Goal: Task Accomplishment & Management: Use online tool/utility

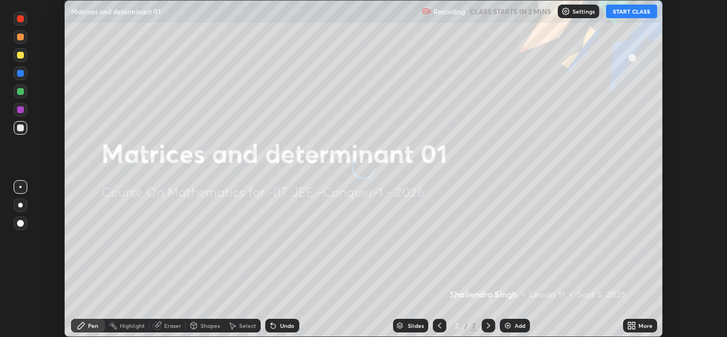
scroll to position [337, 727]
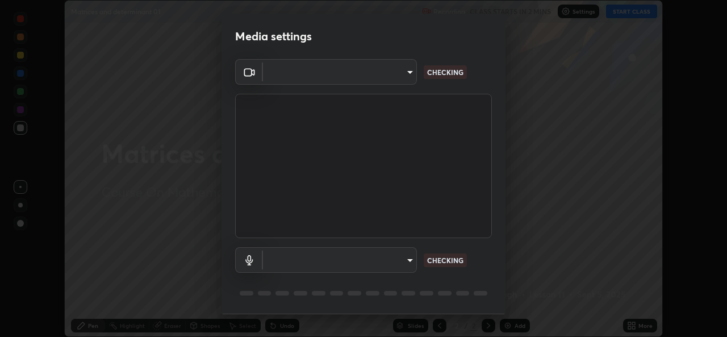
click at [402, 84] on body "Erase all Matrices and determinant 01 Recording CLASS STARTS IN 2 MINS Settings…" at bounding box center [363, 168] width 727 height 337
type input "162a4bef6d5de59660943d10e2777e2613c591b7fe343c7323db06c6e3c7e835"
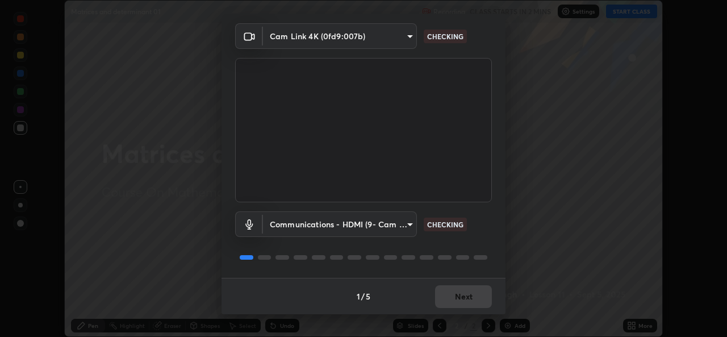
click at [394, 224] on body "Erase all Matrices and determinant 01 Recording CLASS STARTS IN 2 MINS Settings…" at bounding box center [363, 168] width 727 height 337
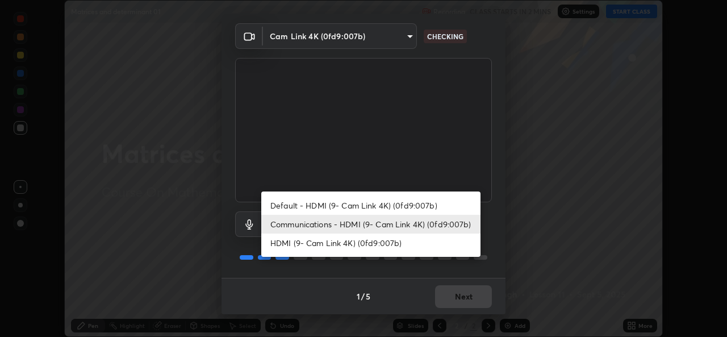
click at [370, 247] on li "HDMI (9- Cam Link 4K) (0fd9:007b)" at bounding box center [370, 242] width 219 height 19
type input "1d4febaa8ec43250a5abd803b4b9017d31c20cfa2482e27e93703920a67056a4"
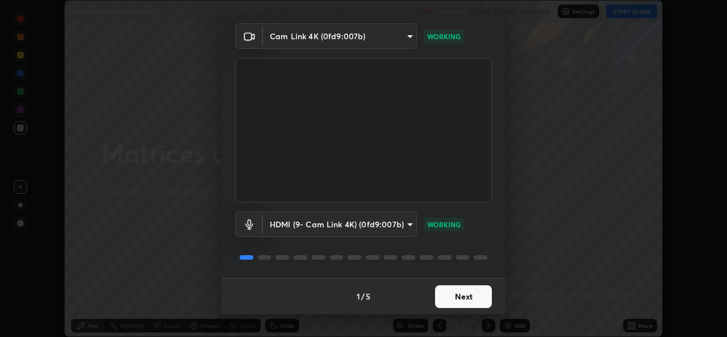
click at [460, 298] on button "Next" at bounding box center [463, 296] width 57 height 23
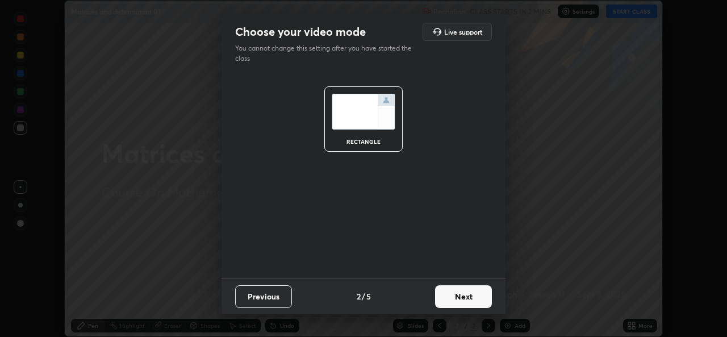
click at [463, 295] on button "Next" at bounding box center [463, 296] width 57 height 23
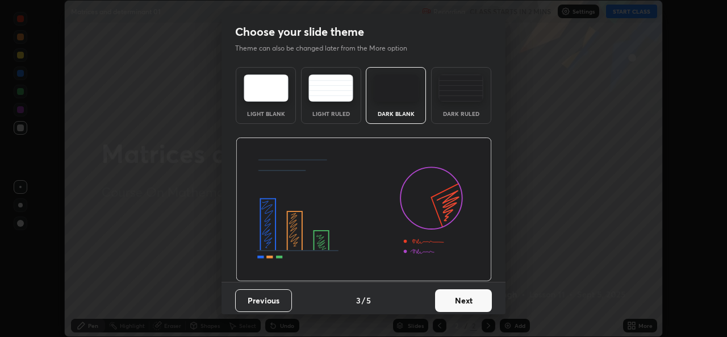
click at [472, 303] on button "Next" at bounding box center [463, 300] width 57 height 23
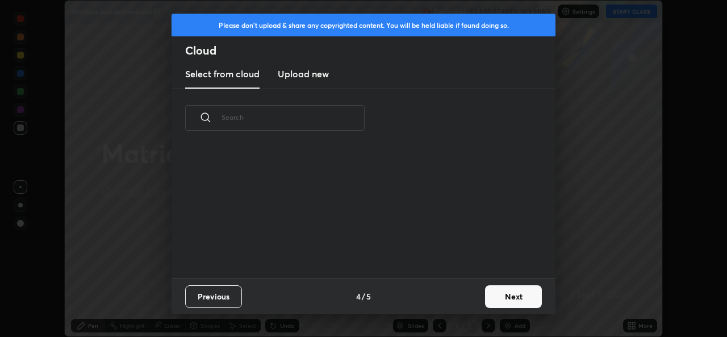
click at [487, 301] on button "Next" at bounding box center [513, 296] width 57 height 23
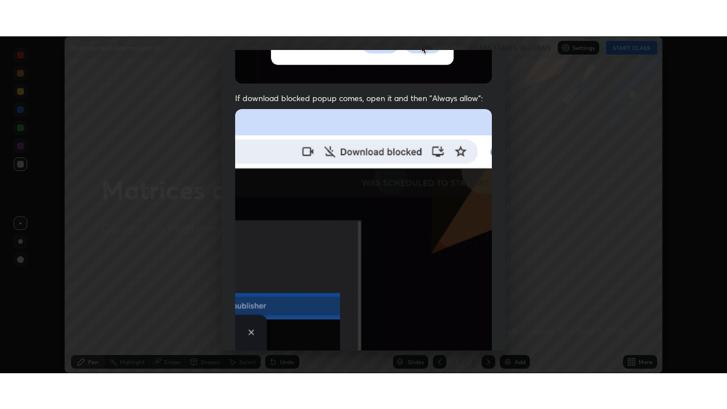
scroll to position [268, 0]
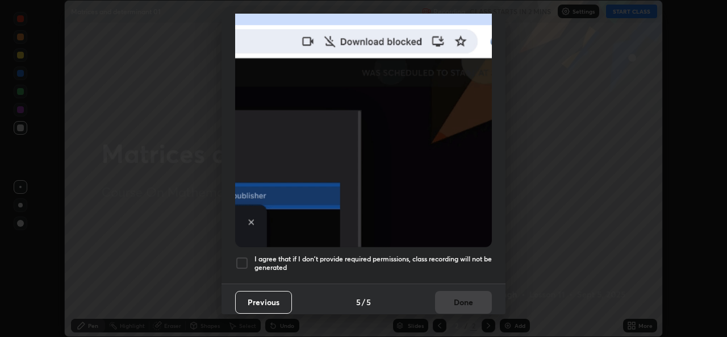
click at [247, 257] on div at bounding box center [242, 263] width 14 height 14
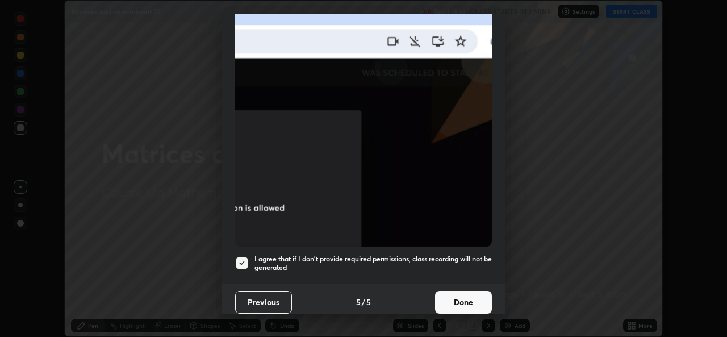
click at [452, 299] on button "Done" at bounding box center [463, 302] width 57 height 23
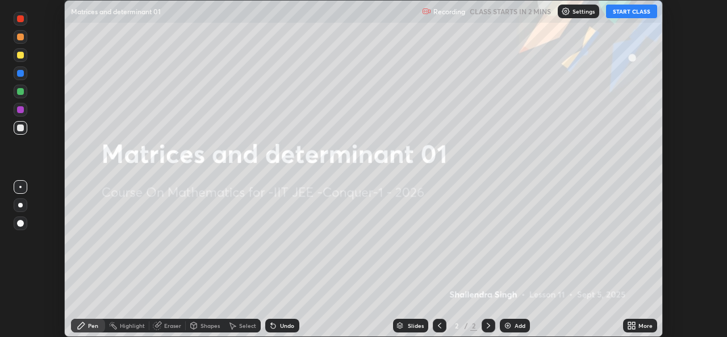
click at [626, 323] on div "More" at bounding box center [640, 326] width 34 height 14
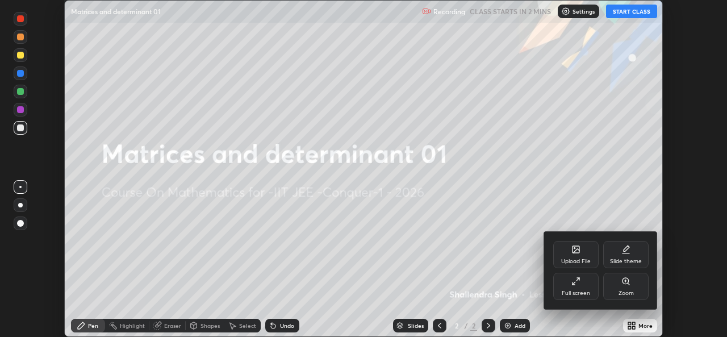
click at [577, 287] on div "Full screen" at bounding box center [575, 286] width 45 height 27
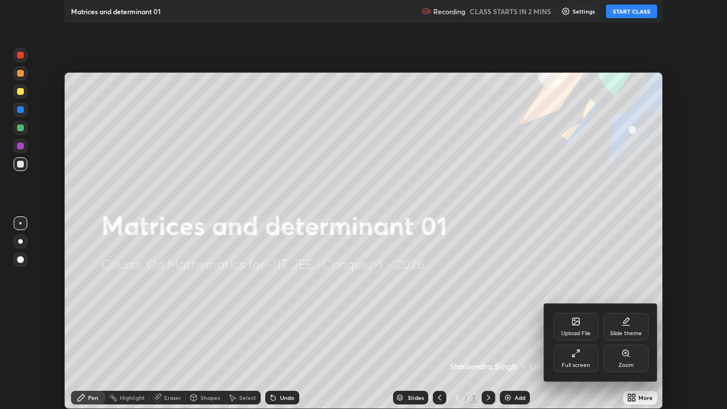
scroll to position [409, 727]
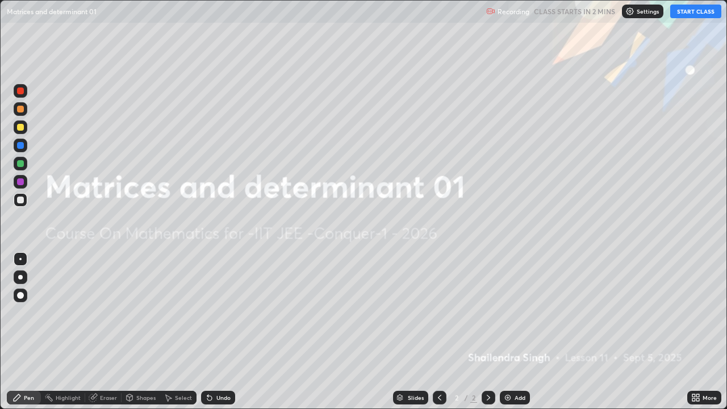
click at [635, 15] on img at bounding box center [630, 11] width 9 height 9
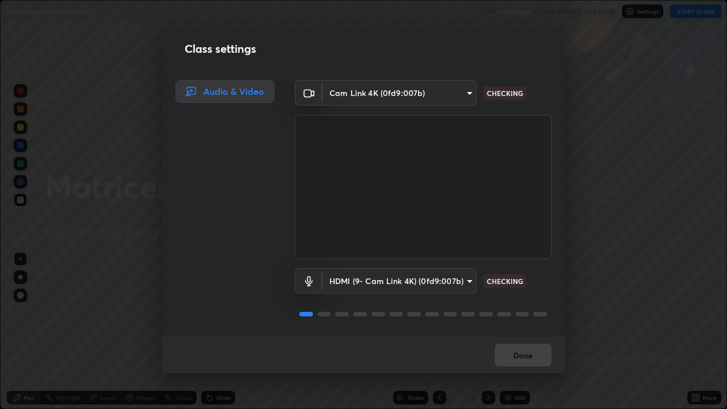
scroll to position [1, 0]
click at [519, 336] on button "Done" at bounding box center [523, 355] width 57 height 23
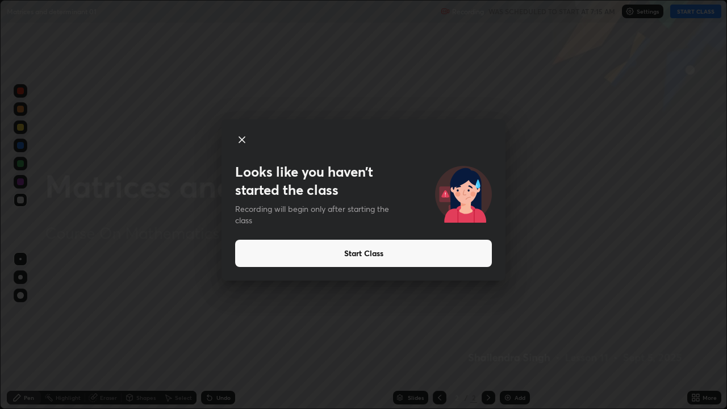
click at [364, 252] on button "Start Class" at bounding box center [363, 253] width 257 height 27
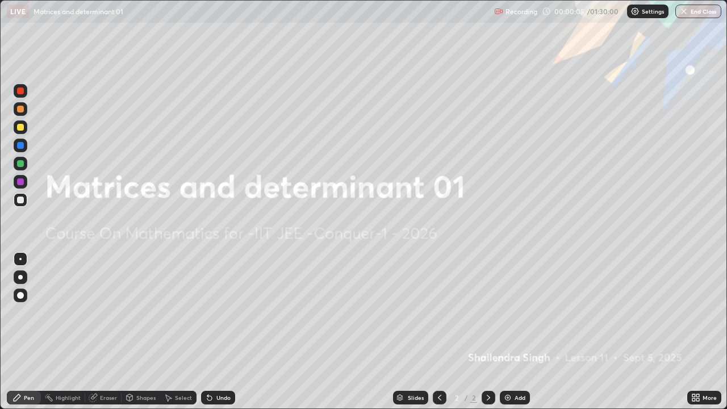
click at [693, 336] on icon at bounding box center [694, 395] width 3 height 3
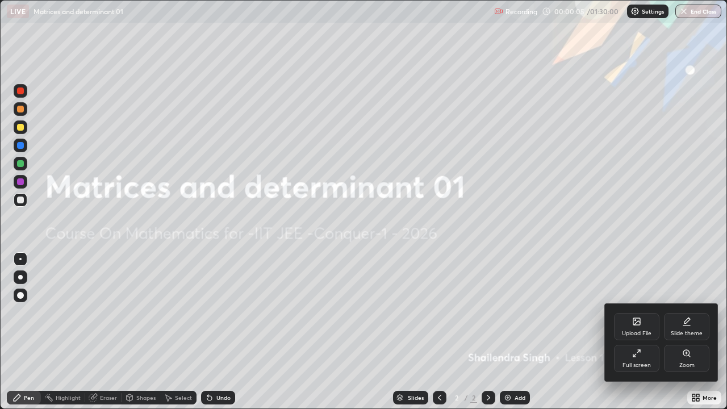
click at [634, 330] on div "Upload File" at bounding box center [636, 326] width 45 height 27
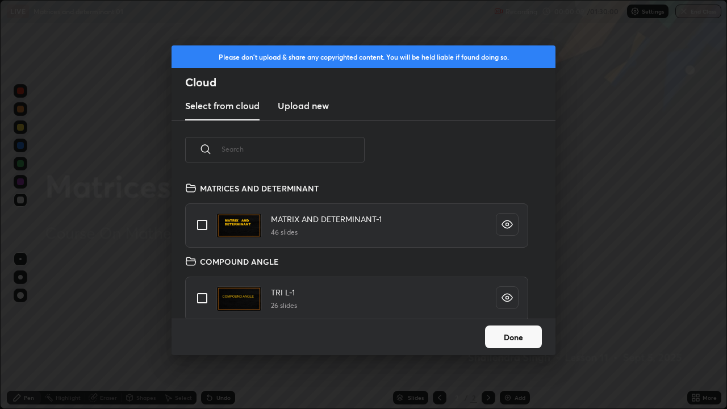
scroll to position [303, 0]
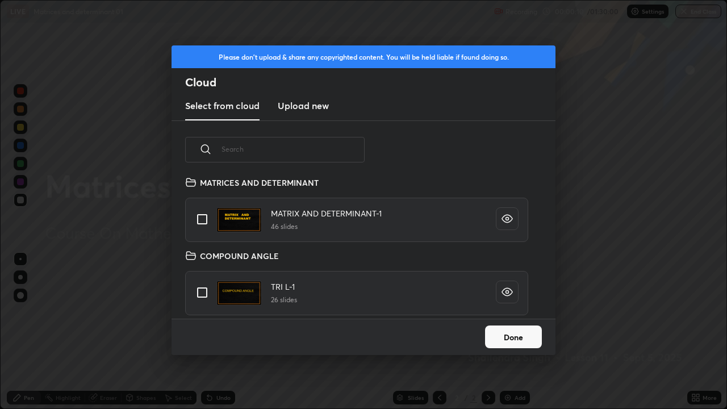
click at [201, 220] on input "grid" at bounding box center [202, 219] width 24 height 24
checkbox input "true"
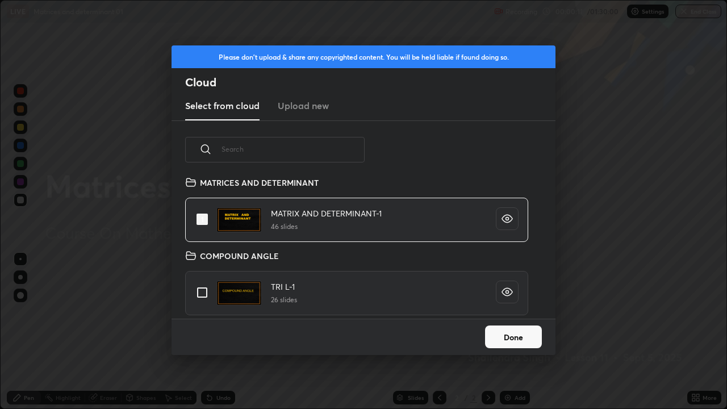
click at [507, 336] on button "Done" at bounding box center [513, 337] width 57 height 23
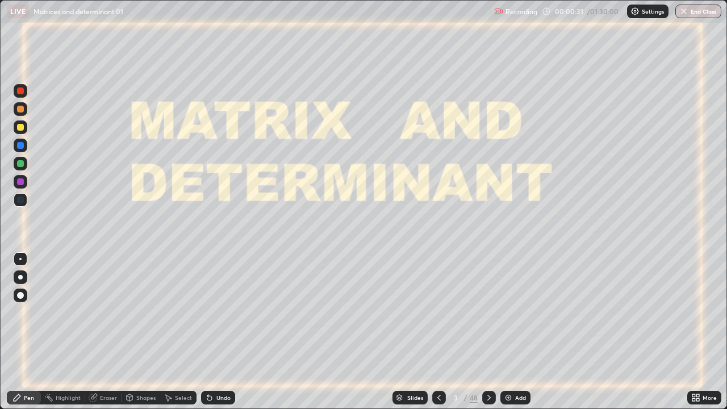
click at [506, 336] on img at bounding box center [508, 397] width 9 height 9
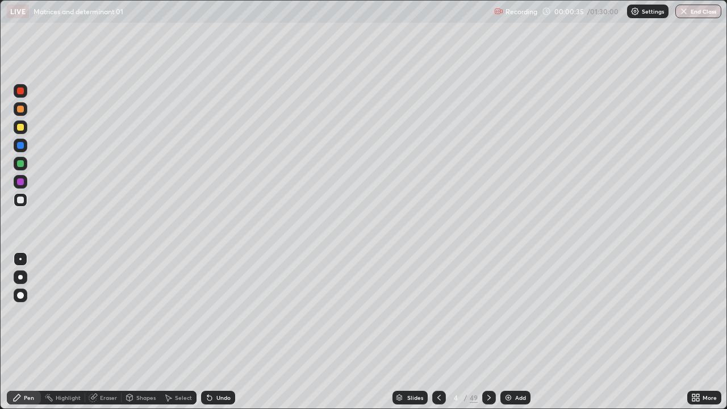
click at [22, 197] on div at bounding box center [20, 200] width 7 height 7
click at [20, 181] on div at bounding box center [20, 181] width 7 height 7
click at [18, 146] on div at bounding box center [20, 145] width 7 height 7
click at [19, 164] on div at bounding box center [20, 163] width 7 height 7
click at [20, 89] on div at bounding box center [20, 90] width 7 height 7
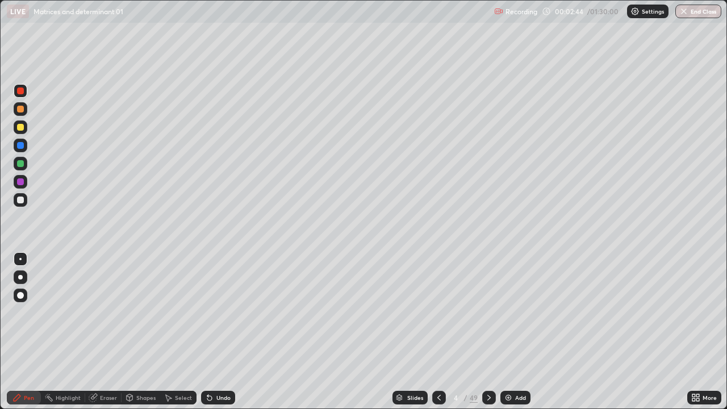
click at [20, 201] on div at bounding box center [20, 200] width 7 height 7
click at [19, 166] on div at bounding box center [20, 163] width 7 height 7
click at [18, 181] on div at bounding box center [20, 181] width 7 height 7
click at [20, 197] on div at bounding box center [20, 200] width 7 height 7
click at [133, 336] on icon at bounding box center [129, 397] width 9 height 9
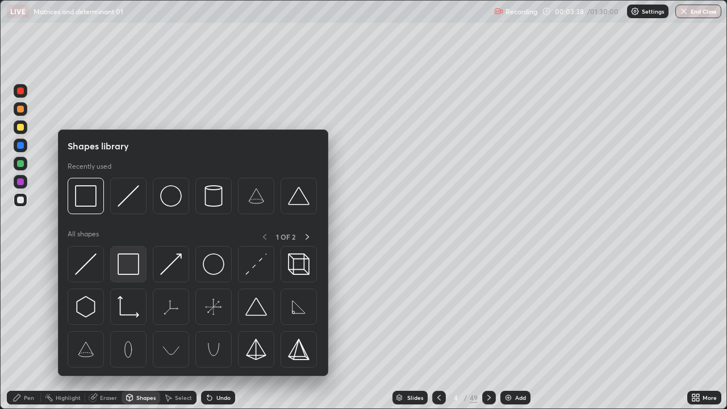
click at [126, 268] on img at bounding box center [129, 264] width 22 height 22
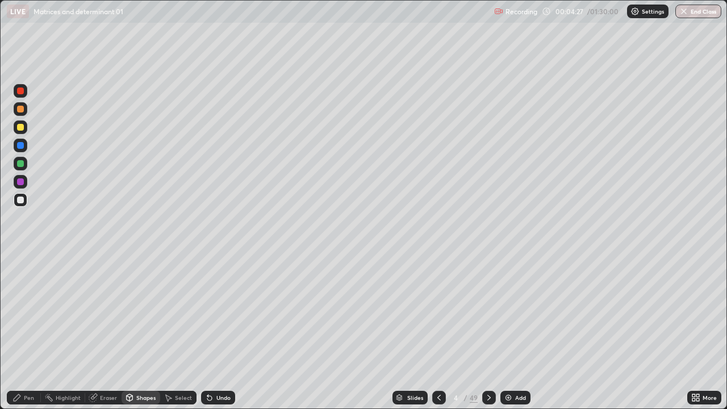
click at [216, 336] on div "Undo" at bounding box center [218, 398] width 34 height 14
click at [26, 336] on div "Pen" at bounding box center [29, 398] width 10 height 6
click at [218, 336] on div "Undo" at bounding box center [223, 398] width 14 height 6
click at [487, 336] on icon at bounding box center [489, 397] width 9 height 9
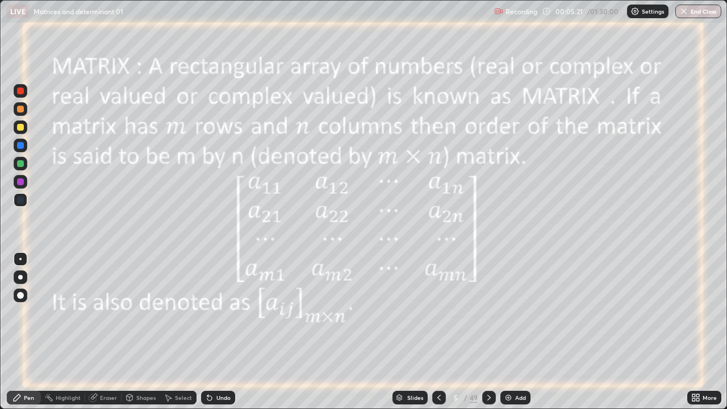
click at [21, 180] on div at bounding box center [20, 181] width 7 height 7
click at [20, 127] on div at bounding box center [20, 127] width 7 height 7
click at [18, 162] on div at bounding box center [20, 163] width 7 height 7
click at [489, 336] on icon at bounding box center [489, 397] width 9 height 9
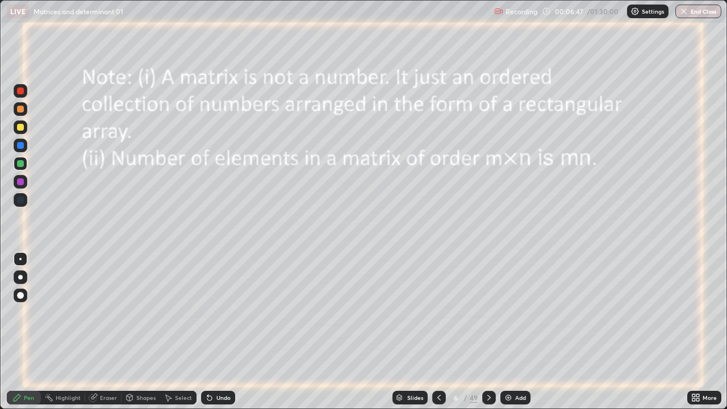
click at [438, 336] on icon at bounding box center [439, 397] width 9 height 9
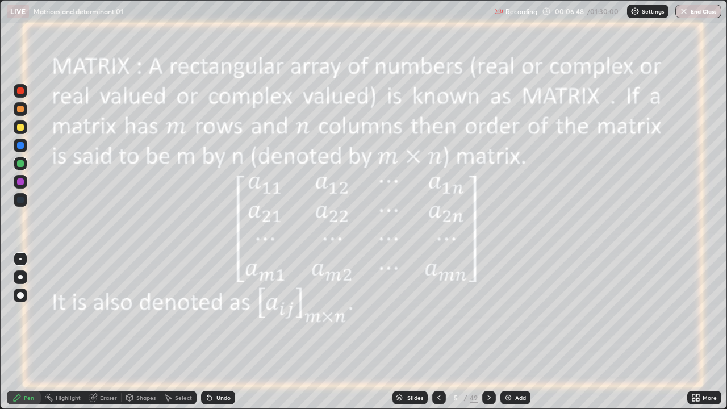
click at [439, 336] on icon at bounding box center [439, 397] width 9 height 9
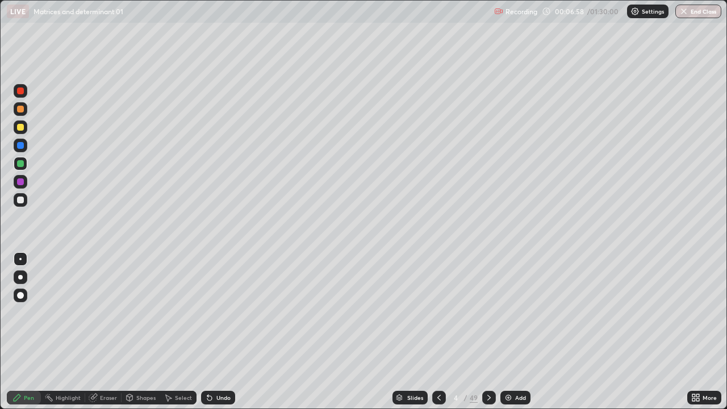
click at [489, 336] on div at bounding box center [489, 398] width 14 height 14
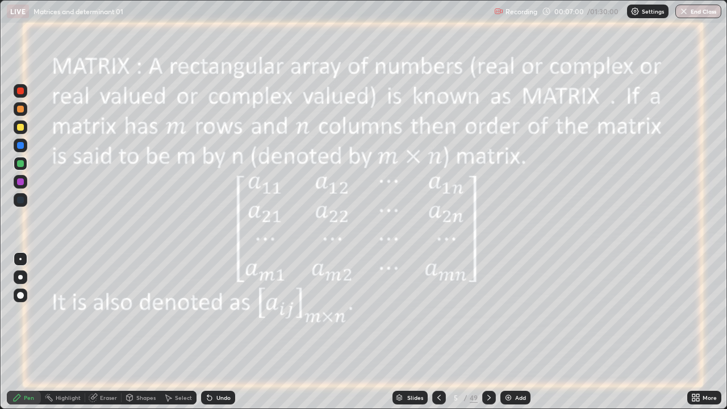
click at [487, 336] on icon at bounding box center [489, 397] width 9 height 9
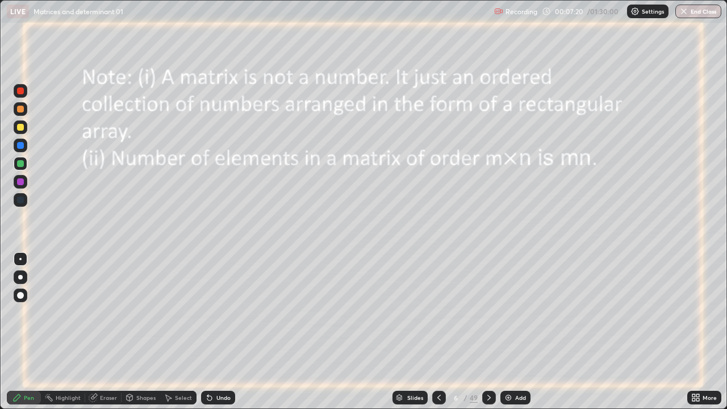
click at [436, 336] on icon at bounding box center [439, 397] width 9 height 9
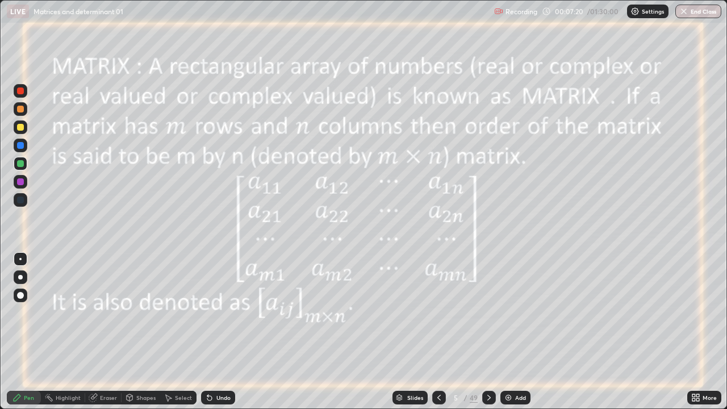
click at [436, 336] on icon at bounding box center [439, 397] width 9 height 9
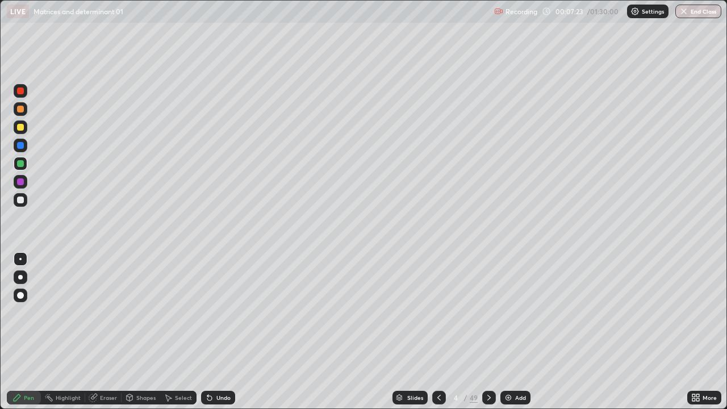
click at [482, 336] on div at bounding box center [489, 398] width 14 height 14
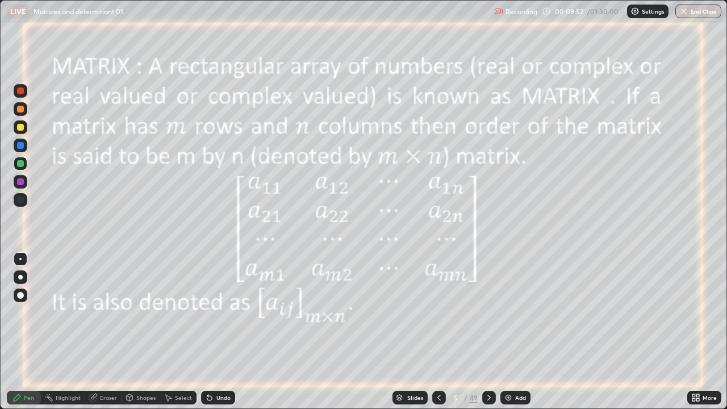
click at [218, 336] on div "Undo" at bounding box center [223, 398] width 14 height 6
click at [218, 336] on div "Undo" at bounding box center [218, 398] width 34 height 14
click at [220, 336] on div "Undo" at bounding box center [218, 398] width 34 height 14
click at [218, 336] on div "Undo" at bounding box center [223, 398] width 14 height 6
click at [219, 336] on div "Undo" at bounding box center [223, 398] width 14 height 6
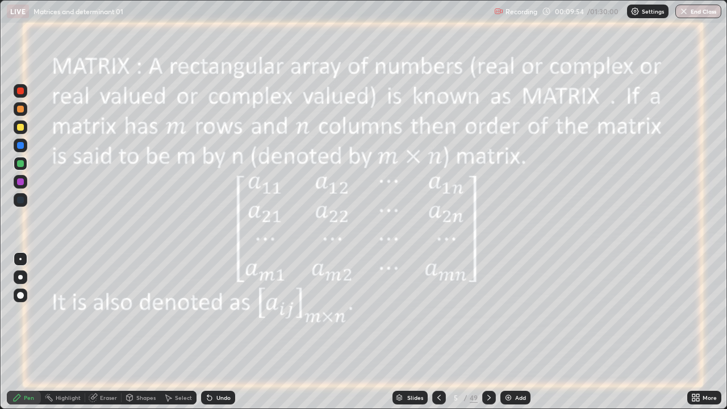
click at [220, 336] on div "Undo" at bounding box center [218, 398] width 34 height 14
click at [222, 336] on div "Undo" at bounding box center [218, 398] width 34 height 14
click at [223, 336] on div "Undo" at bounding box center [218, 398] width 34 height 14
click at [222, 336] on div "Undo" at bounding box center [223, 398] width 14 height 6
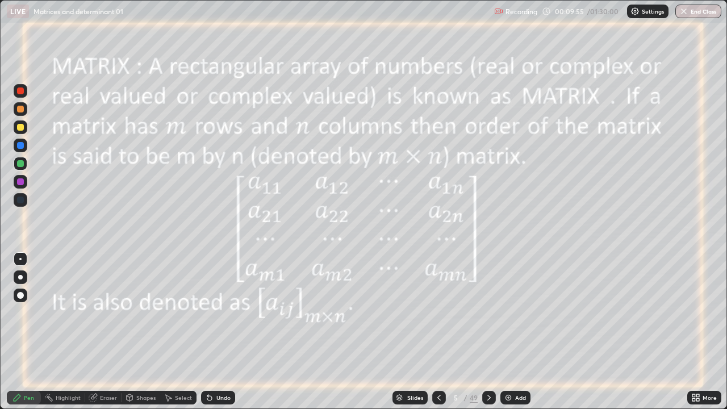
click at [221, 336] on div "Undo" at bounding box center [223, 398] width 14 height 6
click at [487, 336] on div at bounding box center [489, 398] width 14 height 14
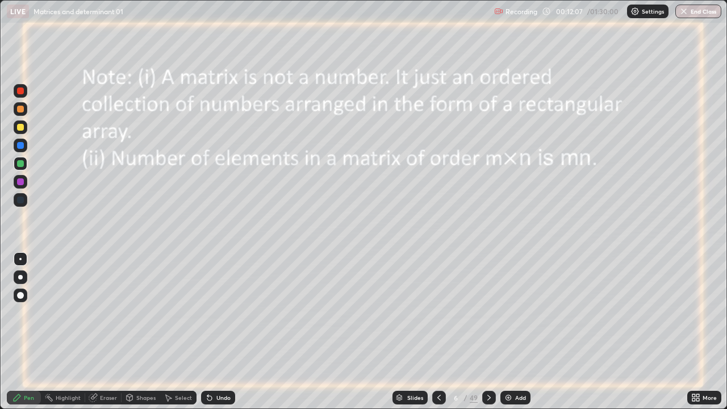
click at [129, 336] on icon at bounding box center [130, 397] width 6 height 2
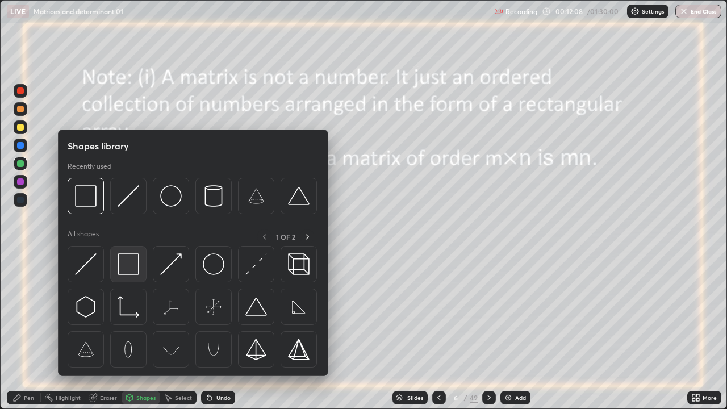
click at [131, 268] on img at bounding box center [129, 264] width 22 height 22
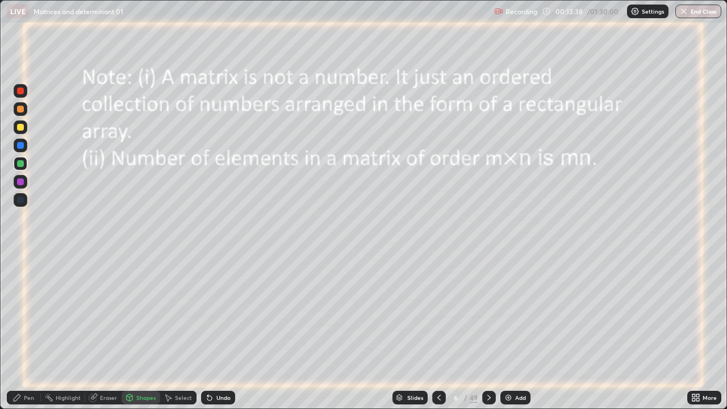
click at [487, 336] on icon at bounding box center [489, 397] width 9 height 9
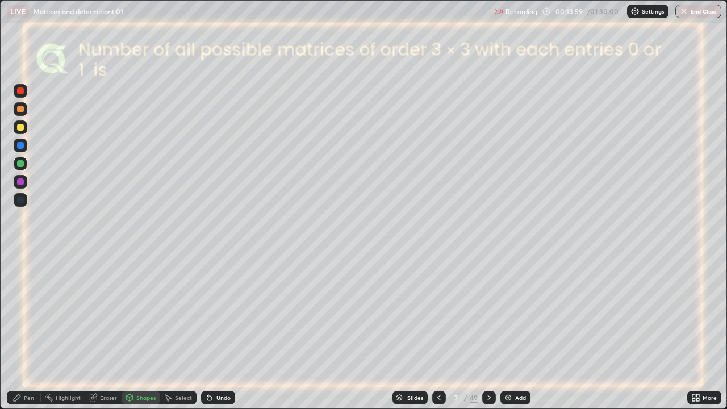
click at [23, 145] on div at bounding box center [20, 145] width 7 height 7
click at [28, 336] on div "Pen" at bounding box center [29, 398] width 10 height 6
click at [489, 336] on icon at bounding box center [489, 397] width 9 height 9
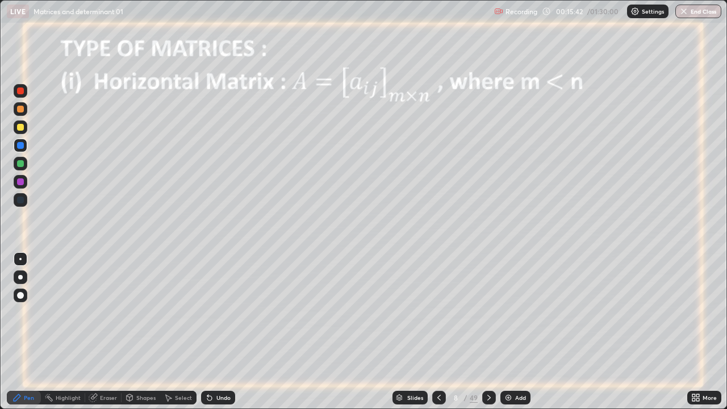
click at [23, 182] on div at bounding box center [20, 181] width 7 height 7
click at [482, 336] on div at bounding box center [489, 398] width 14 height 14
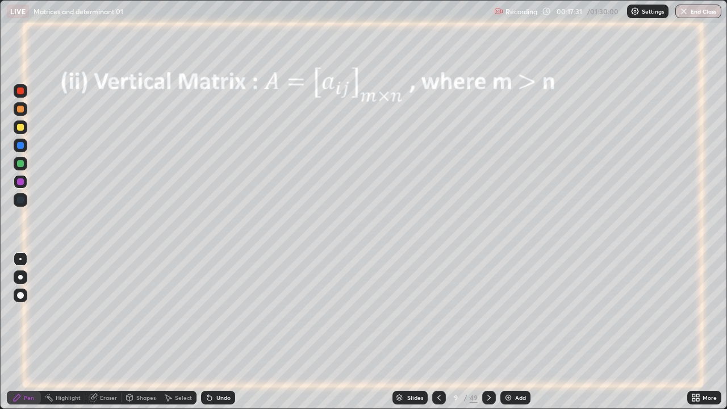
click at [22, 164] on div at bounding box center [20, 163] width 7 height 7
click at [487, 336] on icon at bounding box center [489, 397] width 9 height 9
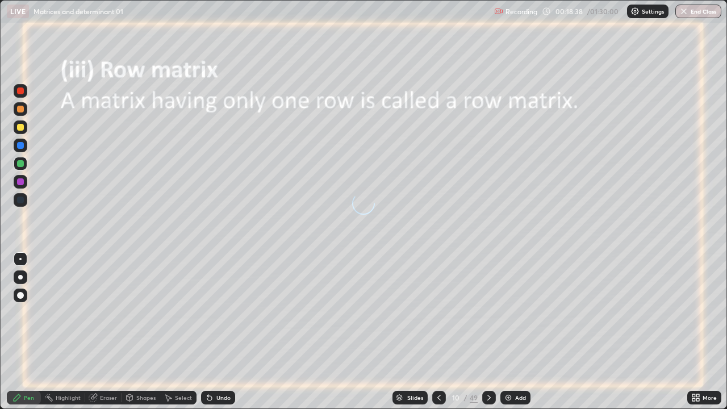
click at [437, 336] on icon at bounding box center [439, 397] width 9 height 9
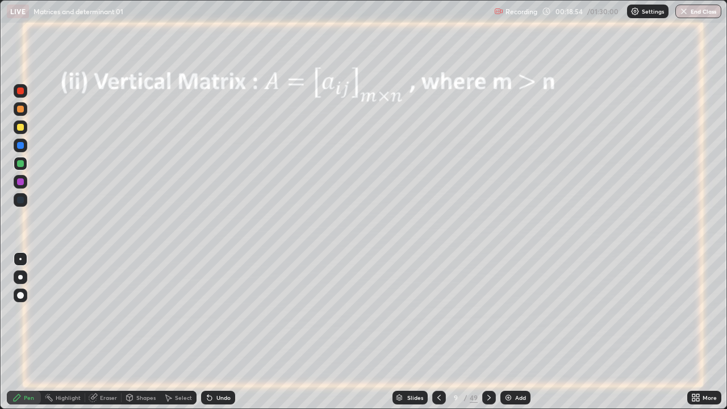
click at [489, 336] on icon at bounding box center [488, 398] width 3 height 6
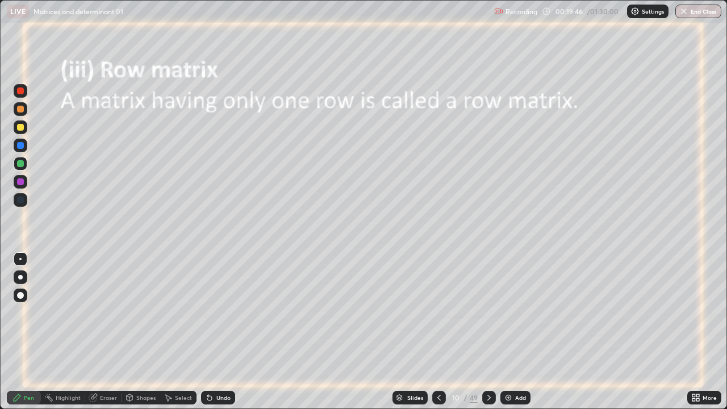
click at [225, 336] on div "Undo" at bounding box center [223, 398] width 14 height 6
click at [487, 336] on icon at bounding box center [489, 397] width 9 height 9
click at [489, 336] on icon at bounding box center [489, 397] width 9 height 9
click at [214, 336] on div "Undo" at bounding box center [218, 398] width 34 height 14
click at [211, 336] on icon at bounding box center [209, 397] width 9 height 9
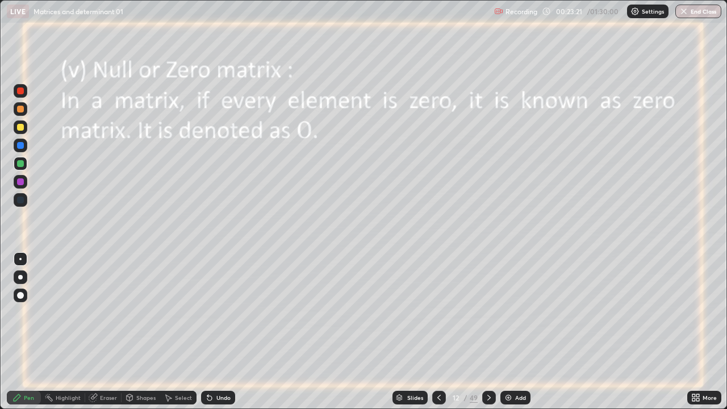
click at [210, 336] on icon at bounding box center [209, 398] width 5 height 5
click at [489, 336] on icon at bounding box center [489, 397] width 9 height 9
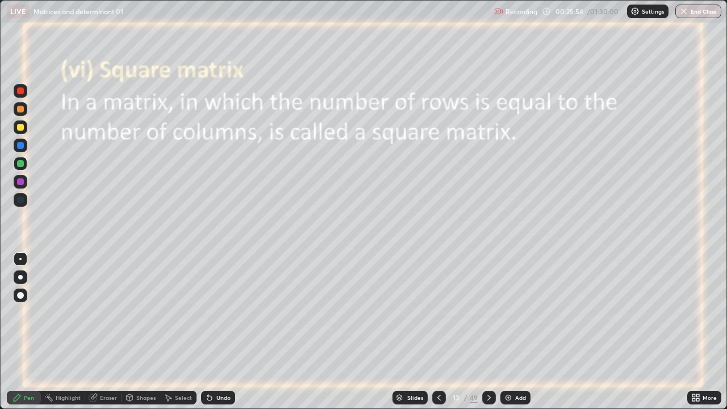
click at [487, 336] on icon at bounding box center [489, 397] width 9 height 9
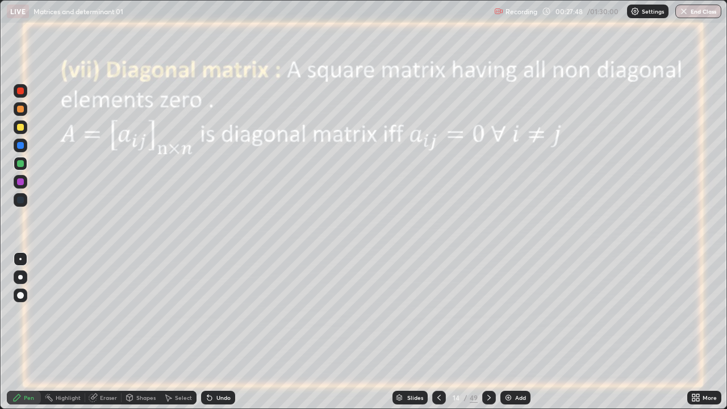
click at [507, 336] on img at bounding box center [508, 397] width 9 height 9
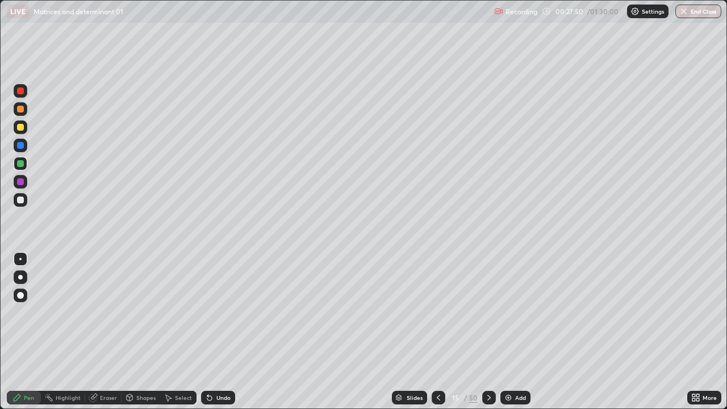
click at [22, 199] on div at bounding box center [20, 200] width 7 height 7
click at [18, 199] on div at bounding box center [20, 200] width 7 height 7
click at [20, 180] on div at bounding box center [20, 181] width 7 height 7
click at [20, 130] on div at bounding box center [20, 127] width 7 height 7
click at [21, 183] on div at bounding box center [20, 181] width 7 height 7
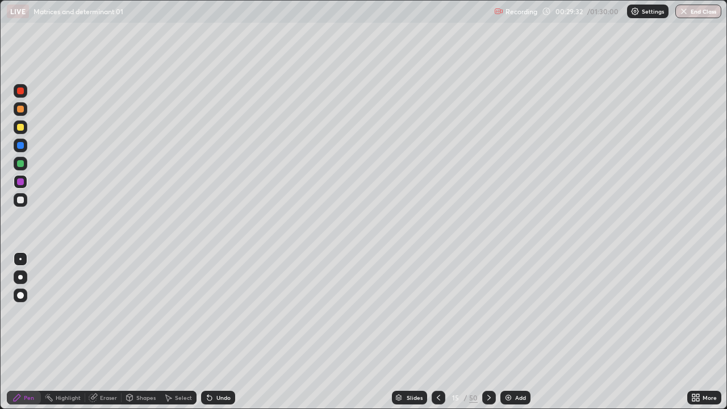
click at [21, 204] on div at bounding box center [21, 200] width 14 height 14
click at [21, 130] on div at bounding box center [20, 127] width 7 height 7
click at [20, 90] on div at bounding box center [20, 90] width 7 height 7
click at [437, 336] on icon at bounding box center [438, 397] width 9 height 9
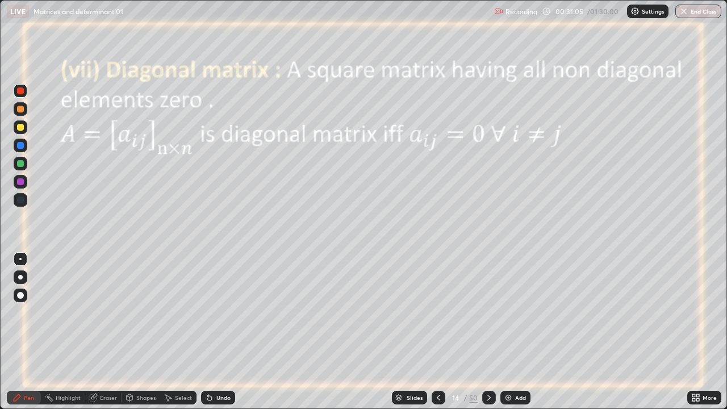
click at [488, 336] on icon at bounding box center [489, 397] width 9 height 9
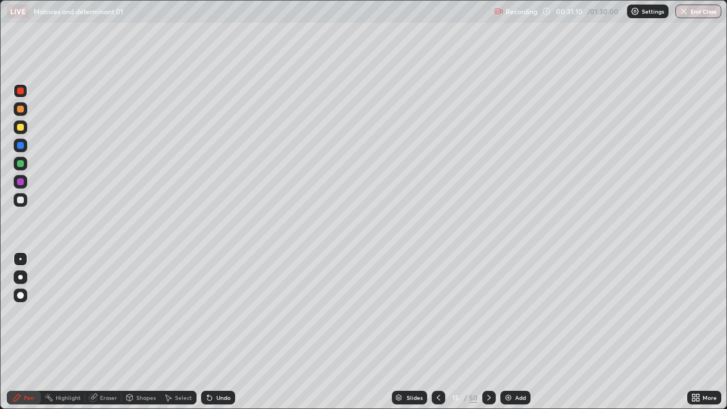
click at [438, 336] on icon at bounding box center [438, 397] width 9 height 9
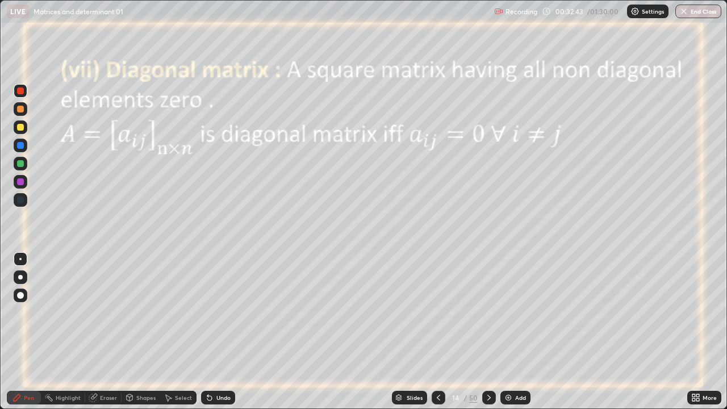
click at [488, 336] on icon at bounding box center [489, 397] width 9 height 9
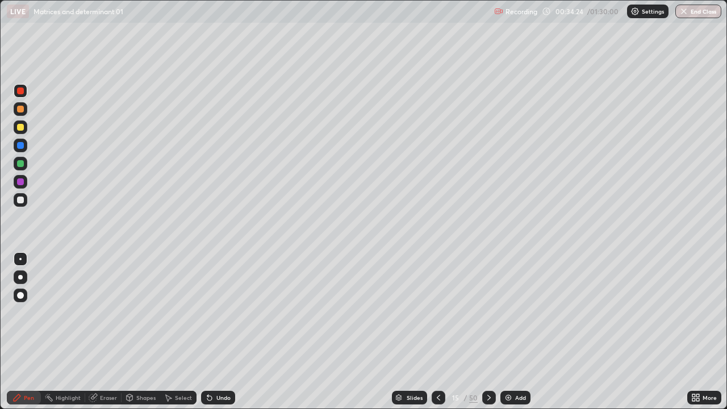
click at [488, 336] on icon at bounding box center [489, 397] width 9 height 9
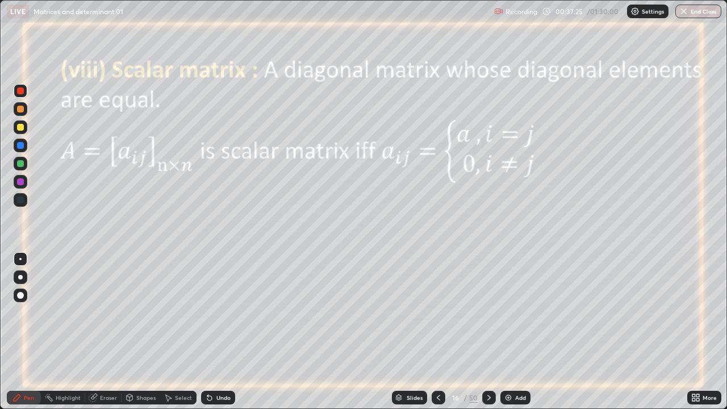
click at [489, 336] on icon at bounding box center [489, 397] width 9 height 9
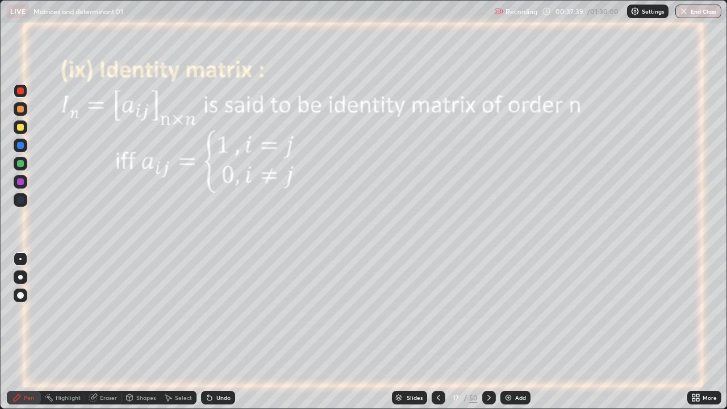
click at [21, 182] on div at bounding box center [20, 181] width 7 height 7
click at [489, 336] on icon at bounding box center [489, 397] width 9 height 9
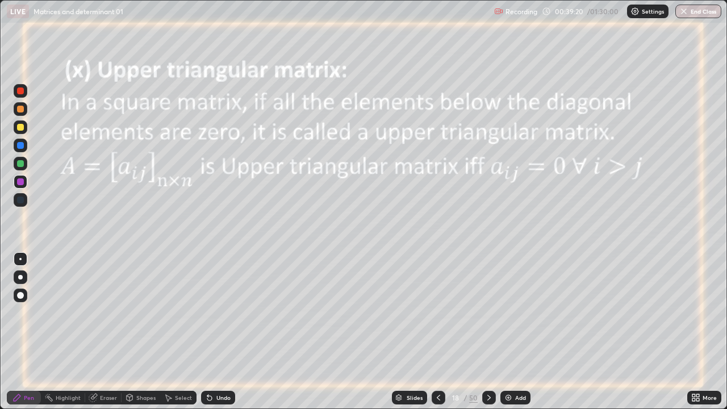
click at [19, 164] on div at bounding box center [20, 163] width 7 height 7
click at [412, 336] on div "Slides" at bounding box center [415, 398] width 16 height 6
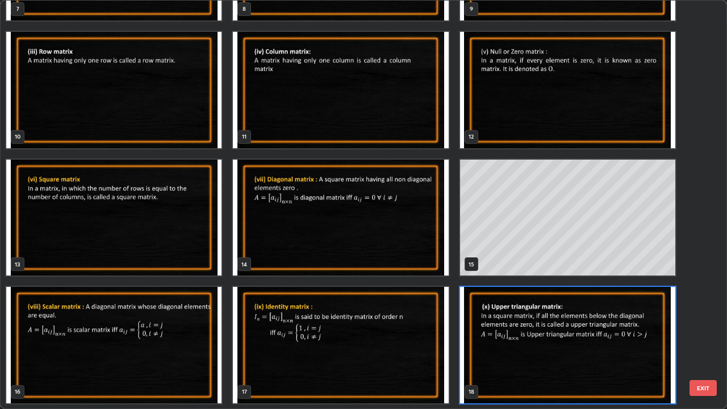
scroll to position [405, 720]
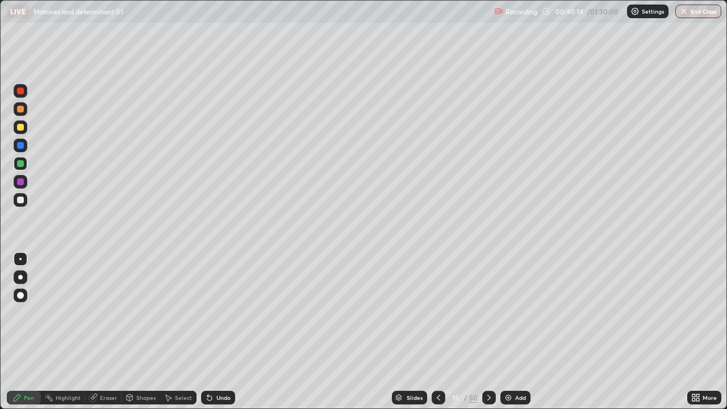
click at [486, 336] on div at bounding box center [489, 398] width 14 height 14
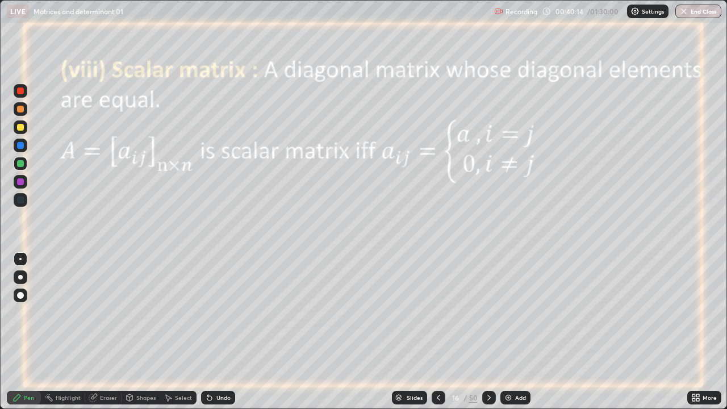
click at [487, 336] on icon at bounding box center [489, 397] width 9 height 9
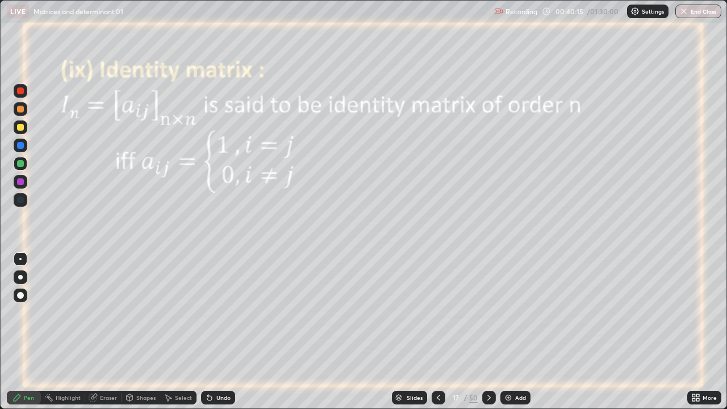
click at [488, 336] on icon at bounding box center [489, 397] width 9 height 9
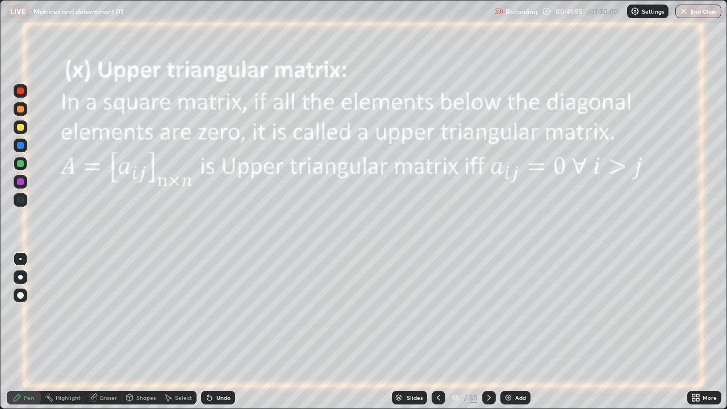
click at [489, 336] on div at bounding box center [489, 398] width 14 height 14
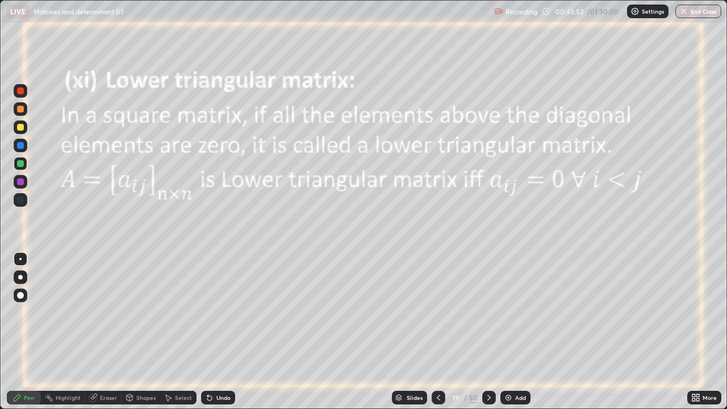
click at [486, 336] on icon at bounding box center [489, 397] width 9 height 9
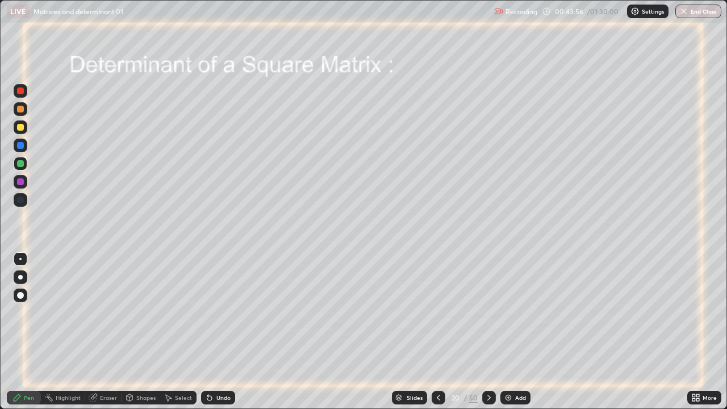
click at [25, 182] on div at bounding box center [21, 182] width 14 height 14
click at [221, 336] on div "Undo" at bounding box center [223, 398] width 14 height 6
click at [488, 336] on icon at bounding box center [489, 397] width 9 height 9
click at [488, 336] on icon at bounding box center [488, 398] width 3 height 6
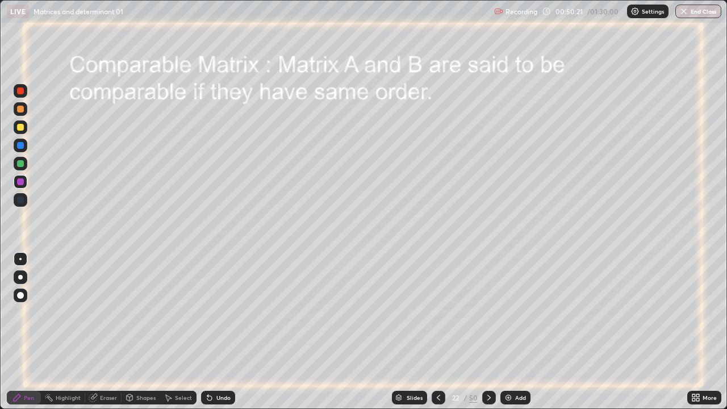
click at [488, 336] on icon at bounding box center [489, 397] width 9 height 9
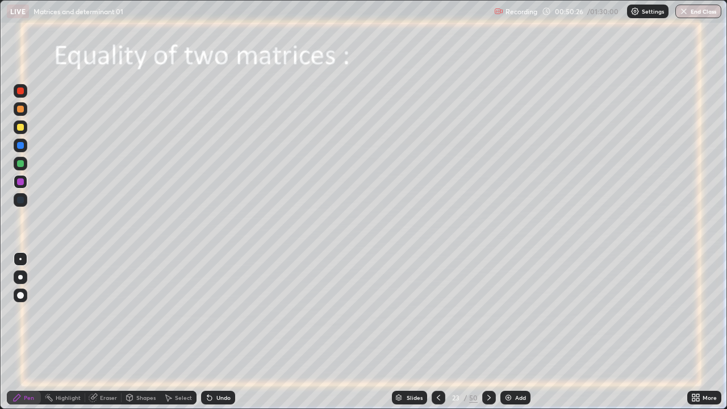
click at [21, 145] on div at bounding box center [20, 145] width 7 height 7
click at [101, 336] on div "Eraser" at bounding box center [108, 398] width 17 height 6
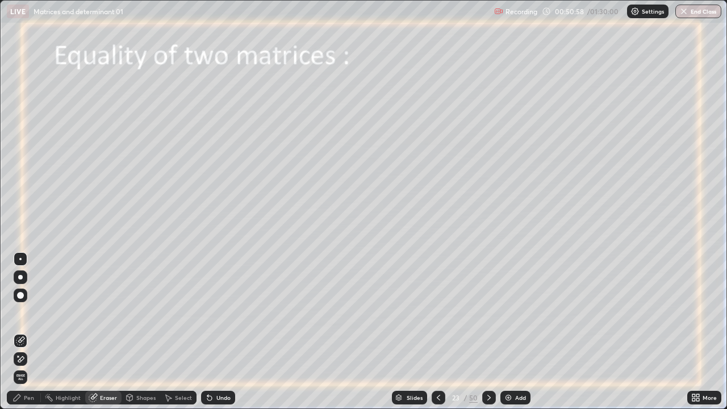
click at [24, 336] on div "Pen" at bounding box center [29, 398] width 10 height 6
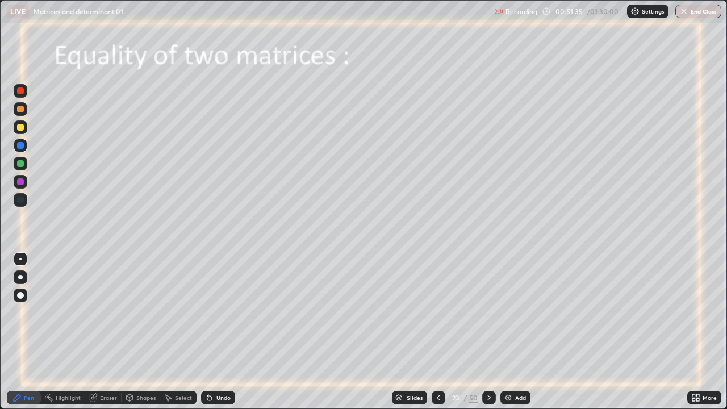
click at [218, 336] on div "Undo" at bounding box center [218, 398] width 34 height 14
click at [459, 336] on div "23 / 50" at bounding box center [464, 397] width 64 height 23
click at [487, 336] on icon at bounding box center [489, 397] width 9 height 9
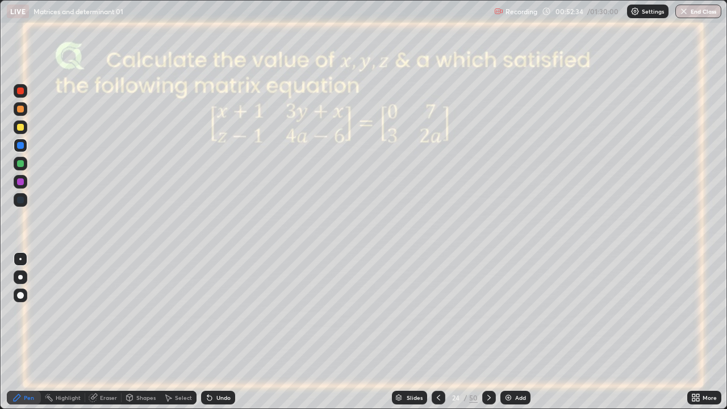
click at [20, 165] on div at bounding box center [20, 163] width 7 height 7
click at [23, 92] on div at bounding box center [20, 90] width 7 height 7
click at [22, 181] on div at bounding box center [20, 181] width 7 height 7
click at [22, 146] on div at bounding box center [20, 145] width 7 height 7
click at [489, 336] on icon at bounding box center [489, 397] width 9 height 9
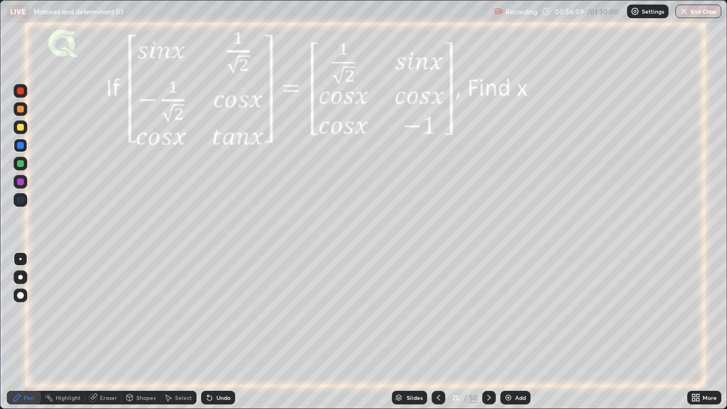
click at [25, 162] on div at bounding box center [21, 164] width 14 height 14
click at [210, 336] on icon at bounding box center [209, 398] width 5 height 5
click at [207, 336] on icon at bounding box center [207, 395] width 1 height 1
click at [218, 336] on div "Undo" at bounding box center [223, 398] width 14 height 6
click at [212, 336] on icon at bounding box center [209, 397] width 9 height 9
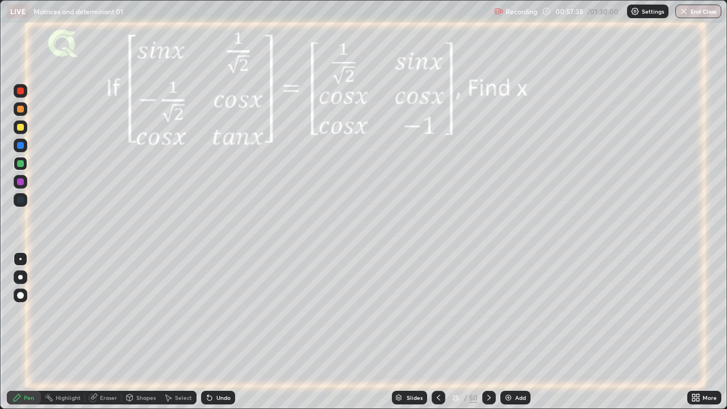
click at [214, 336] on div "Undo" at bounding box center [218, 398] width 34 height 14
click at [212, 336] on div "Undo" at bounding box center [218, 398] width 34 height 14
click at [489, 336] on icon at bounding box center [488, 398] width 3 height 6
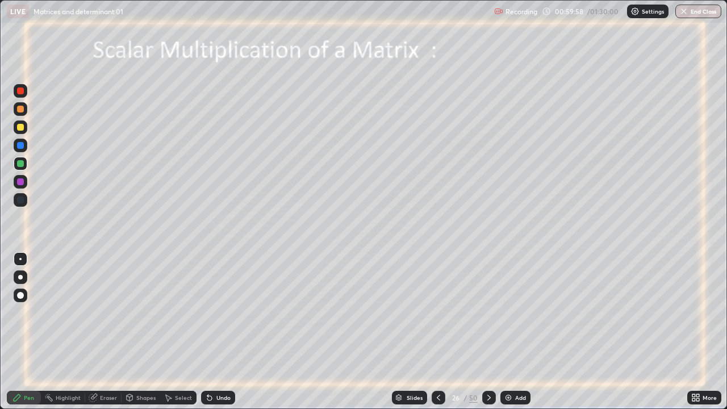
click at [216, 336] on div "Undo" at bounding box center [223, 398] width 14 height 6
click at [489, 336] on icon at bounding box center [489, 397] width 9 height 9
click at [214, 336] on div "Undo" at bounding box center [218, 398] width 34 height 14
click at [216, 336] on div "Undo" at bounding box center [223, 398] width 14 height 6
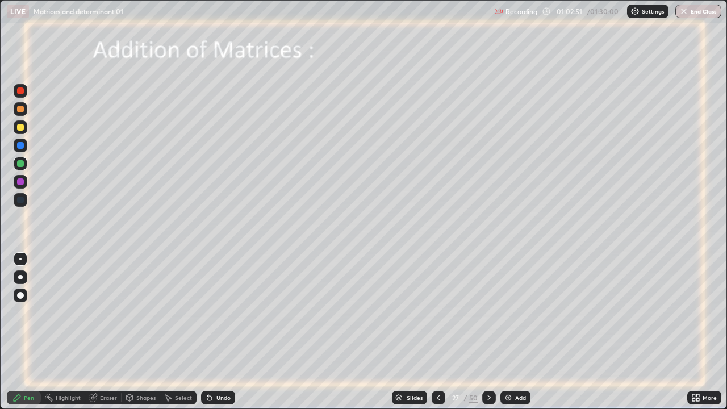
click at [214, 336] on div "Undo" at bounding box center [218, 398] width 34 height 14
click at [211, 336] on icon at bounding box center [209, 397] width 9 height 9
click at [207, 336] on icon at bounding box center [207, 395] width 1 height 1
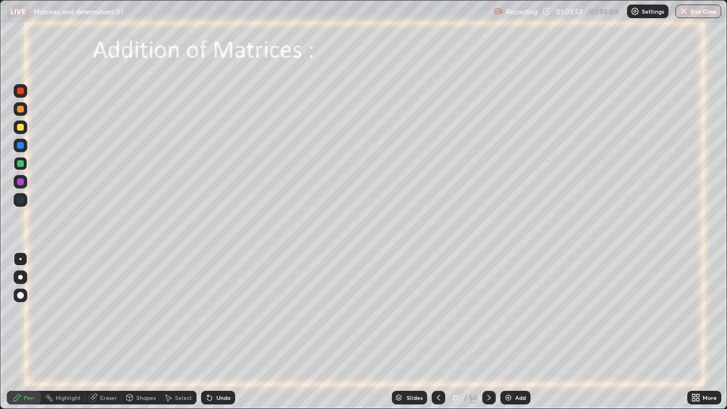
click at [207, 336] on icon at bounding box center [207, 395] width 1 height 1
click at [490, 336] on div at bounding box center [489, 398] width 14 height 14
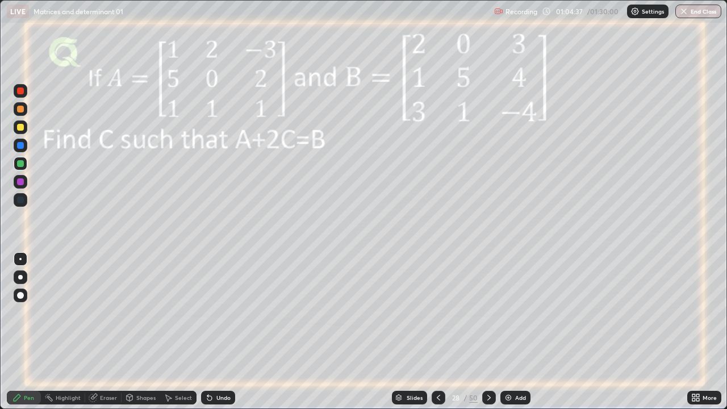
click at [489, 336] on icon at bounding box center [489, 397] width 9 height 9
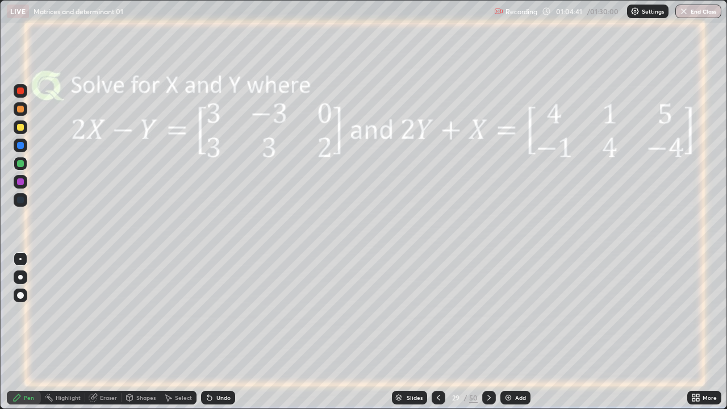
click at [437, 336] on icon at bounding box center [438, 397] width 9 height 9
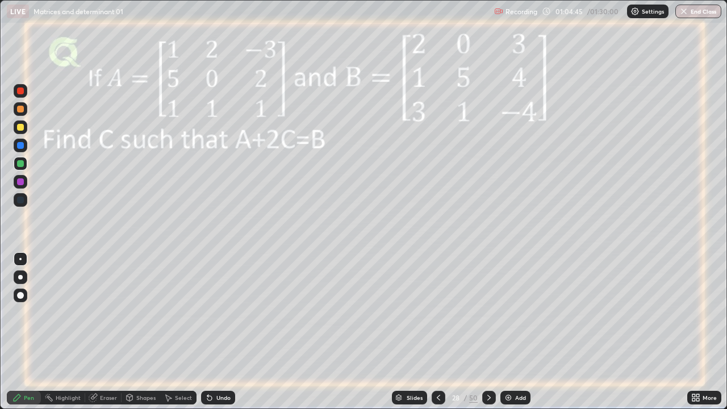
click at [487, 336] on icon at bounding box center [489, 397] width 9 height 9
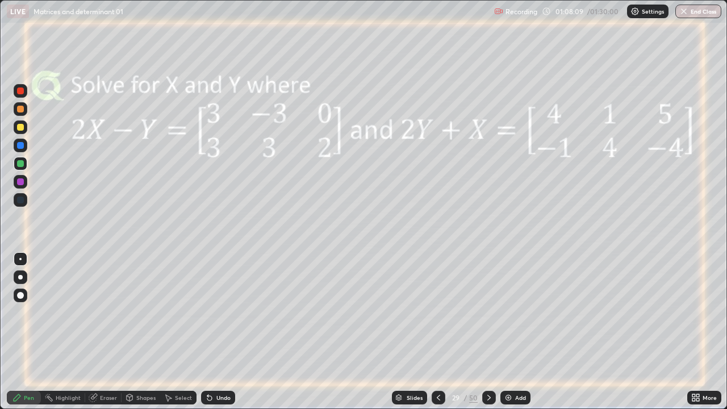
click at [20, 183] on div at bounding box center [20, 181] width 7 height 7
click at [18, 160] on div at bounding box center [20, 163] width 7 height 7
click at [112, 336] on div "Eraser" at bounding box center [108, 398] width 17 height 6
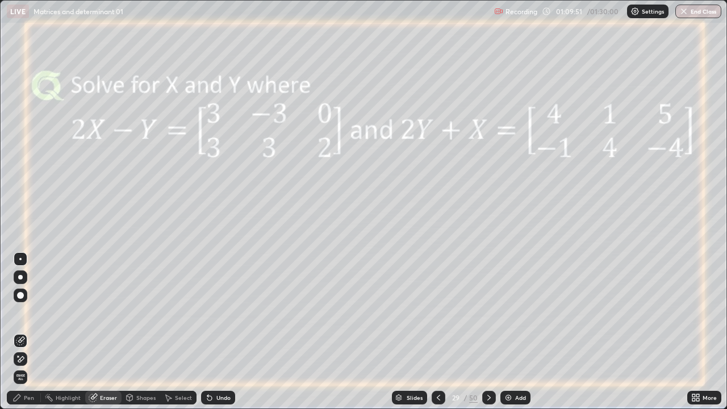
click at [24, 336] on div "Pen" at bounding box center [29, 398] width 10 height 6
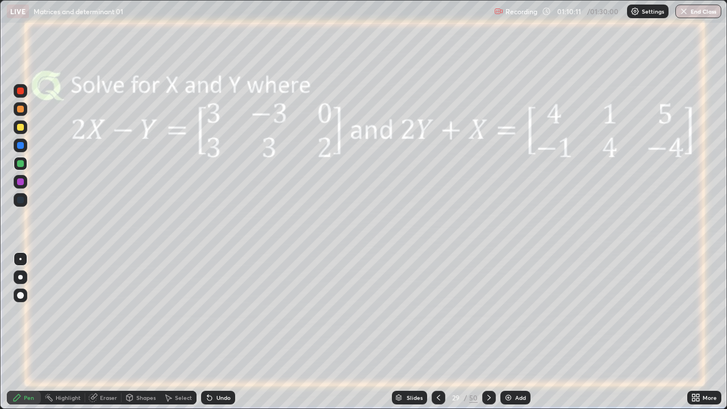
click at [488, 336] on icon at bounding box center [489, 397] width 9 height 9
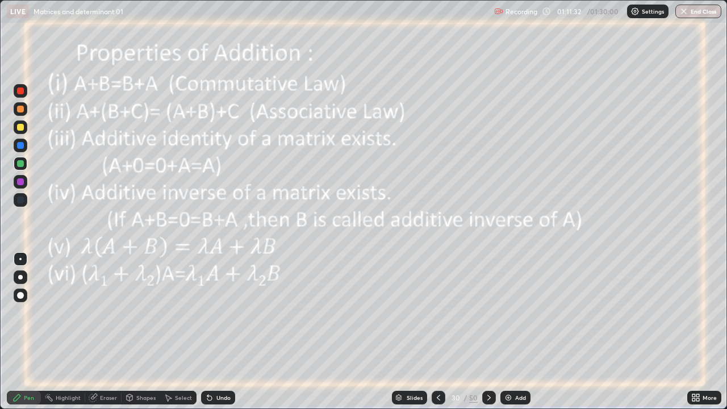
click at [437, 336] on icon at bounding box center [438, 398] width 3 height 6
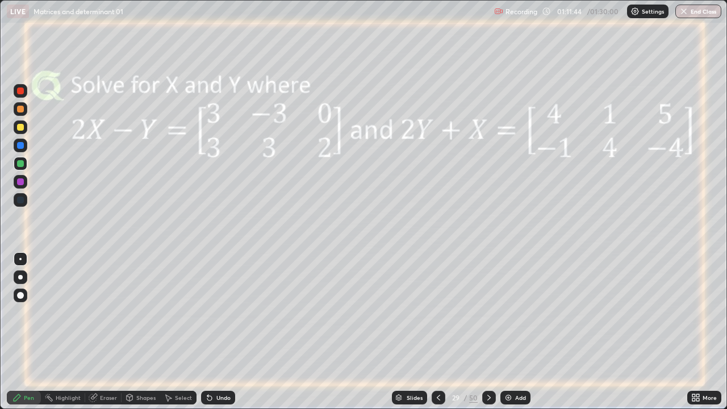
click at [489, 336] on icon at bounding box center [488, 398] width 3 height 6
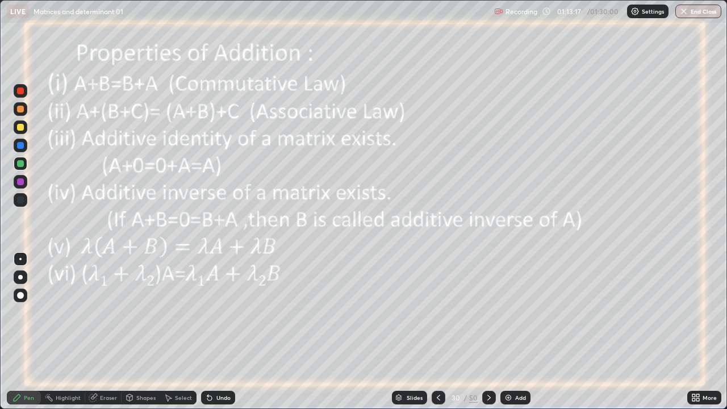
click at [19, 183] on div at bounding box center [20, 181] width 7 height 7
click at [487, 336] on icon at bounding box center [489, 397] width 9 height 9
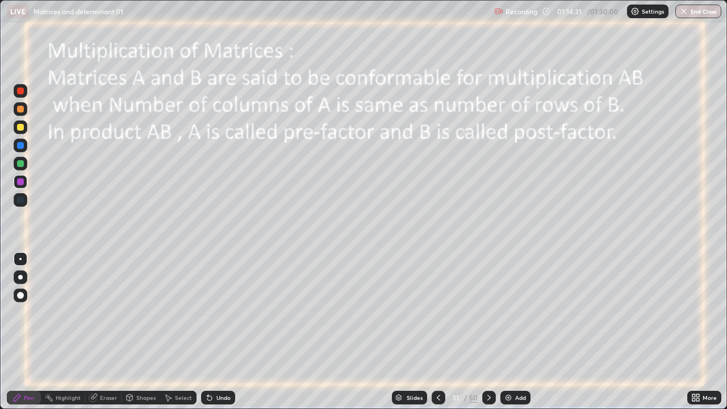
click at [511, 336] on img at bounding box center [508, 397] width 9 height 9
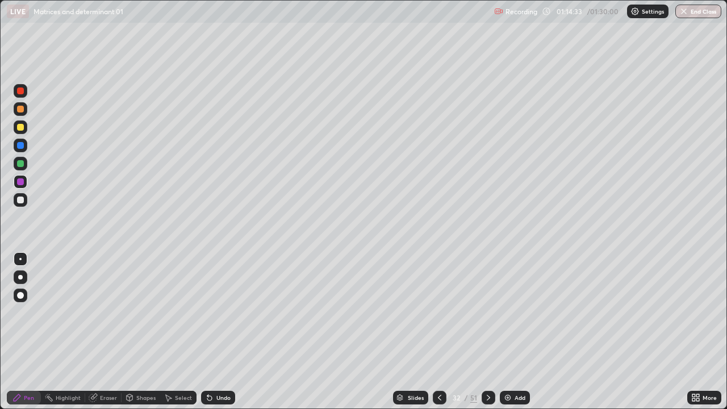
click at [22, 199] on div at bounding box center [20, 200] width 7 height 7
click at [20, 164] on div at bounding box center [20, 163] width 7 height 7
click at [129, 336] on icon at bounding box center [130, 397] width 6 height 2
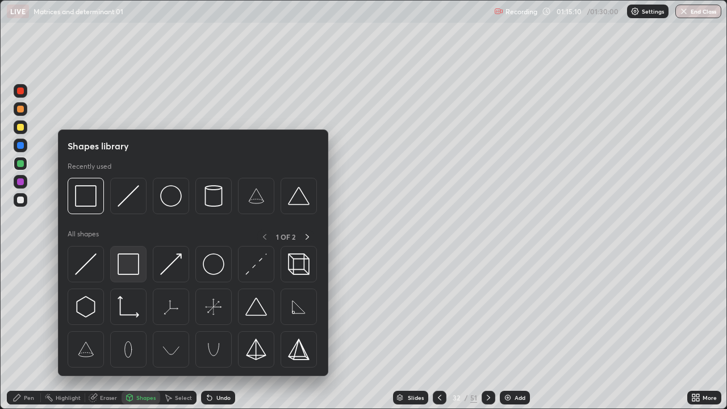
click at [121, 266] on img at bounding box center [129, 264] width 22 height 22
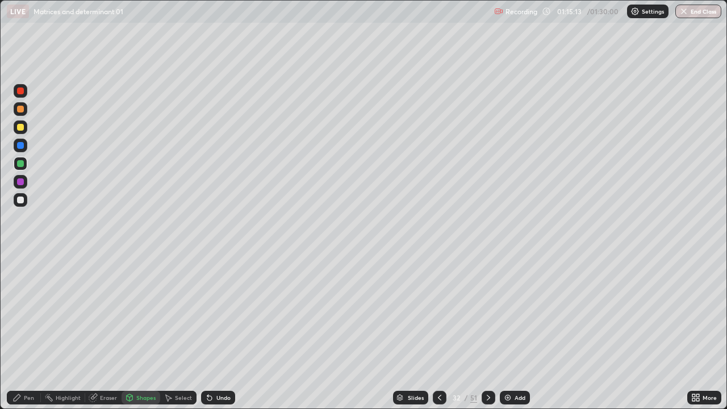
click at [19, 147] on div at bounding box center [20, 145] width 7 height 7
click at [22, 92] on div at bounding box center [20, 90] width 7 height 7
click at [23, 336] on div "Pen" at bounding box center [24, 398] width 34 height 14
click at [439, 336] on icon at bounding box center [439, 397] width 9 height 9
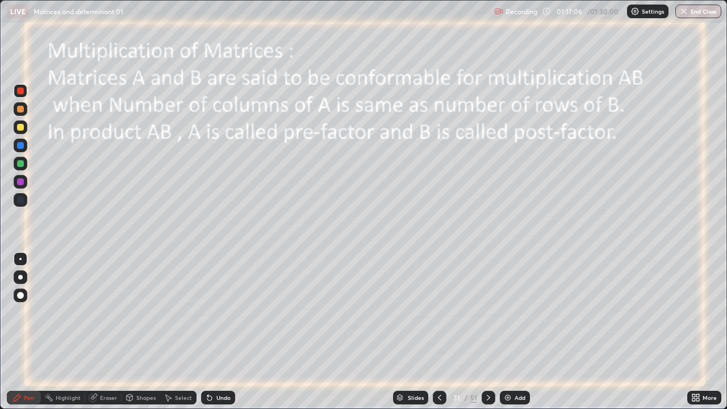
click at [439, 336] on div at bounding box center [440, 398] width 14 height 14
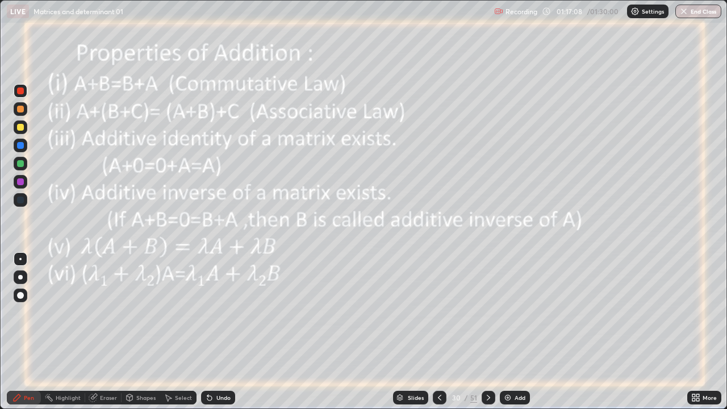
click at [489, 336] on icon at bounding box center [488, 397] width 9 height 9
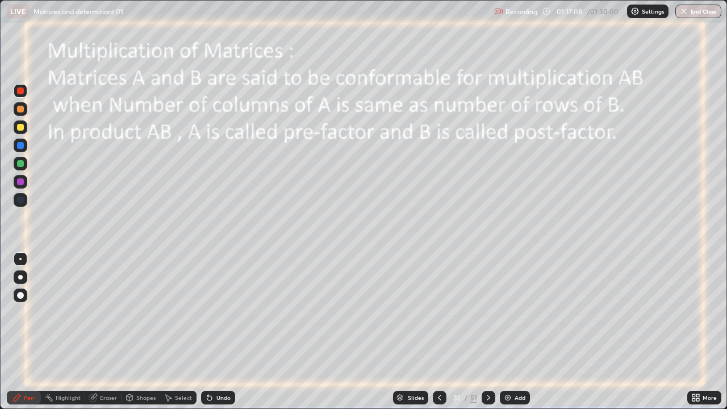
click at [487, 336] on icon at bounding box center [488, 398] width 3 height 6
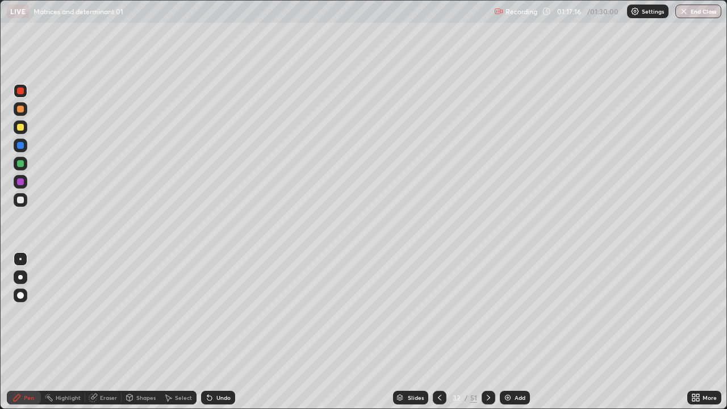
click at [439, 336] on icon at bounding box center [439, 397] width 9 height 9
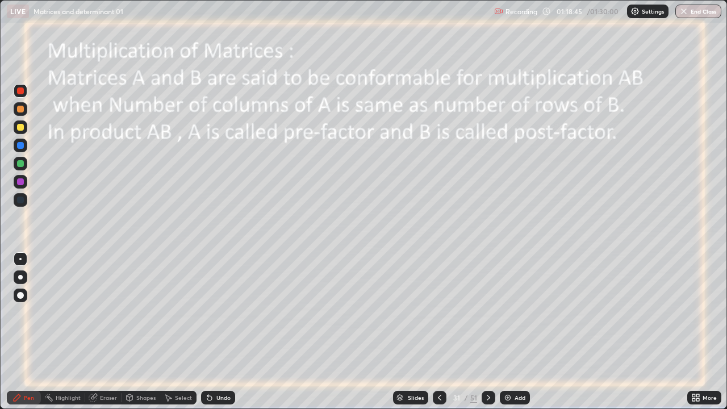
click at [489, 336] on icon at bounding box center [488, 397] width 9 height 9
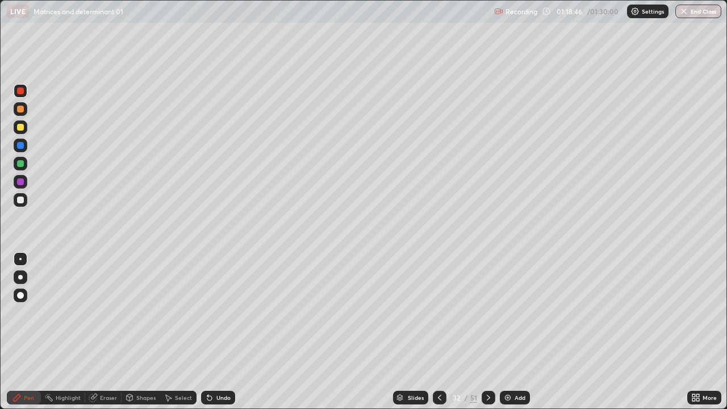
click at [489, 336] on icon at bounding box center [488, 397] width 9 height 9
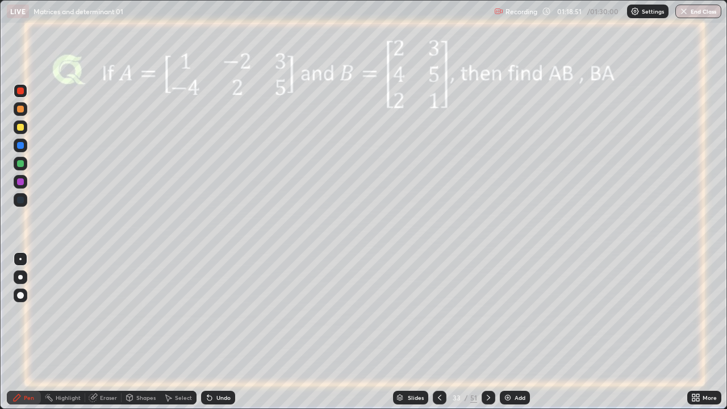
click at [438, 336] on icon at bounding box center [439, 397] width 9 height 9
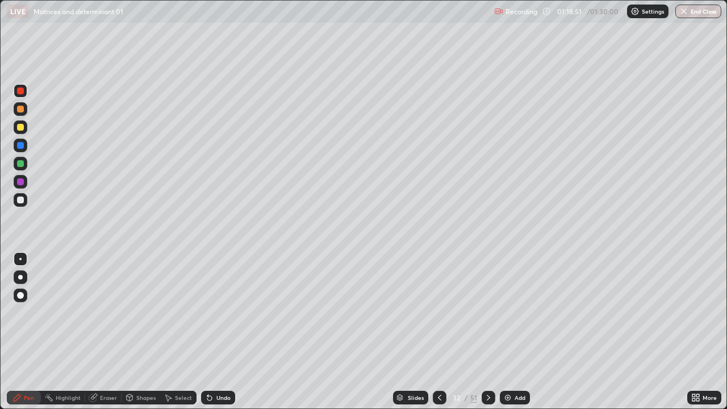
click at [438, 336] on icon at bounding box center [439, 397] width 9 height 9
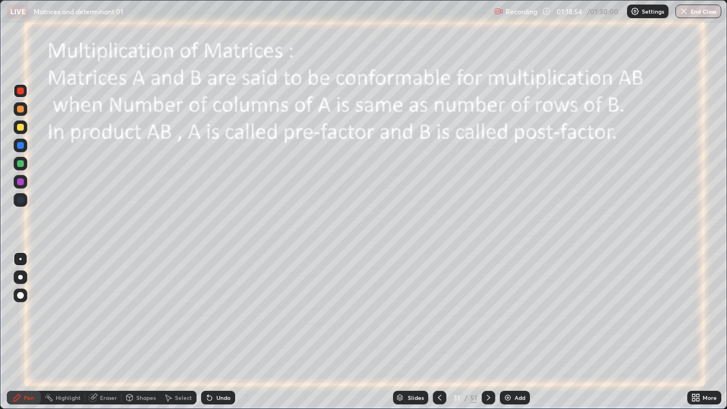
click at [439, 336] on icon at bounding box center [439, 397] width 9 height 9
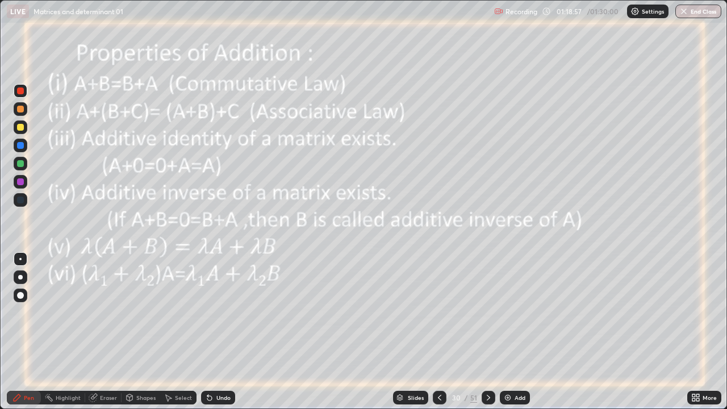
click at [488, 336] on div at bounding box center [489, 398] width 14 height 14
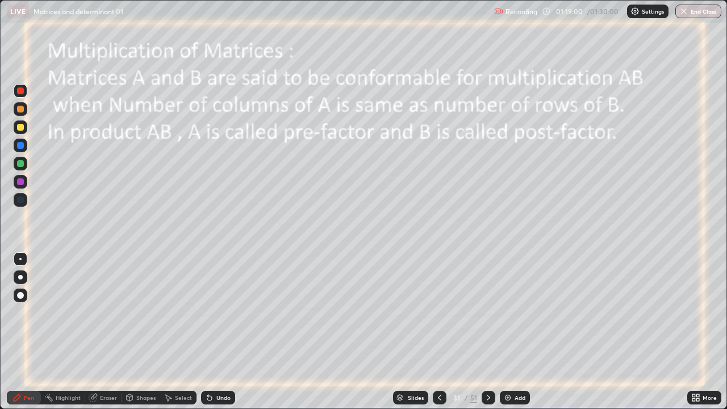
click at [487, 336] on icon at bounding box center [488, 397] width 9 height 9
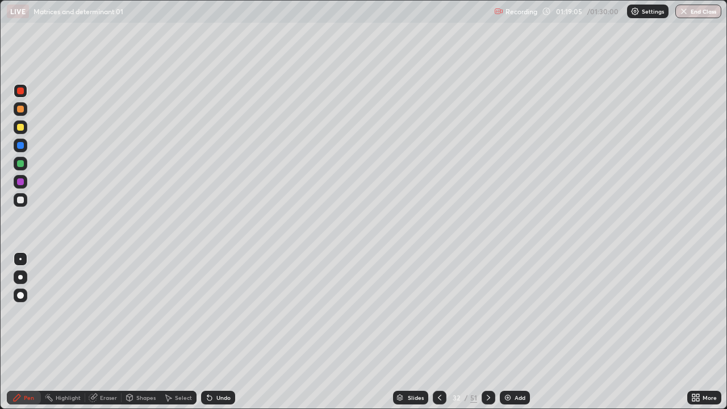
click at [22, 201] on div at bounding box center [20, 200] width 7 height 7
click at [486, 336] on icon at bounding box center [488, 397] width 9 height 9
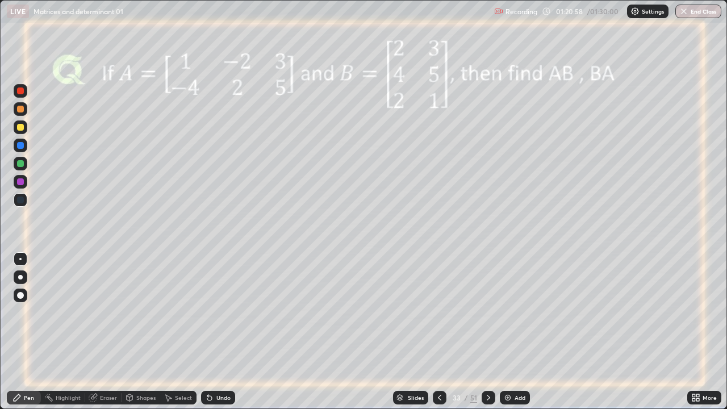
click at [487, 336] on div at bounding box center [489, 398] width 14 height 14
click at [489, 336] on icon at bounding box center [488, 397] width 9 height 9
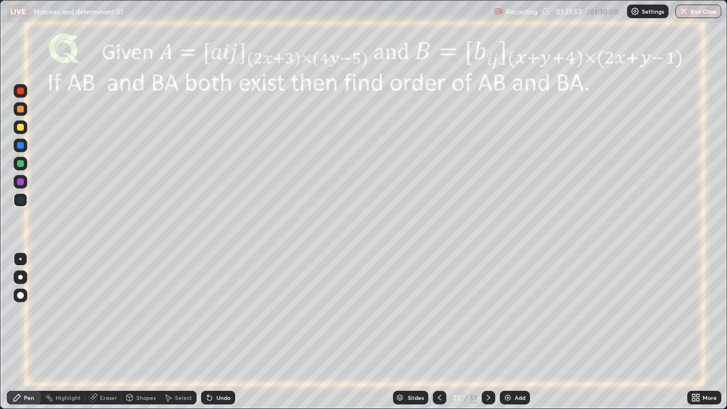
click at [25, 184] on div at bounding box center [21, 182] width 14 height 14
click at [136, 336] on div "Shapes" at bounding box center [141, 398] width 39 height 14
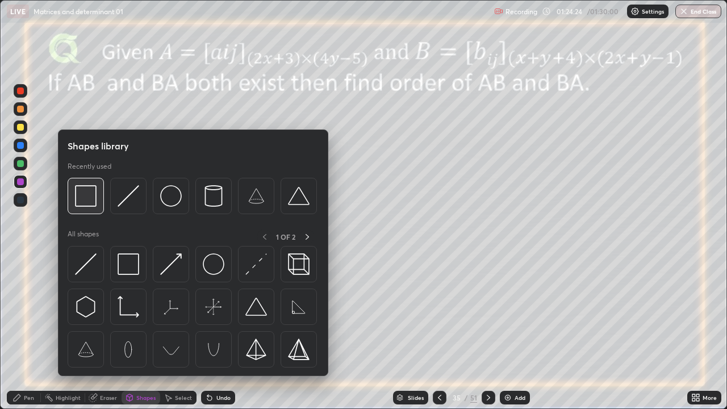
click at [86, 199] on img at bounding box center [86, 196] width 22 height 22
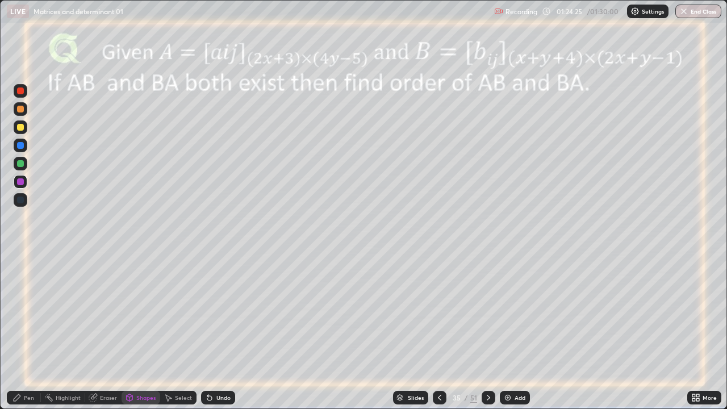
click at [20, 164] on div at bounding box center [20, 163] width 7 height 7
click at [24, 336] on div "Pen" at bounding box center [29, 398] width 10 height 6
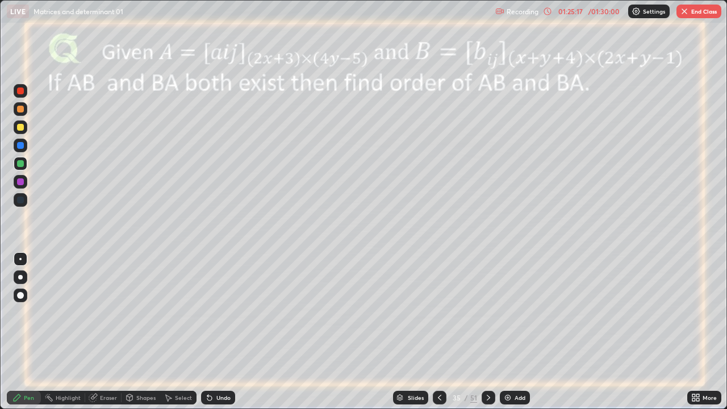
click at [141, 336] on div "Shapes" at bounding box center [145, 398] width 19 height 6
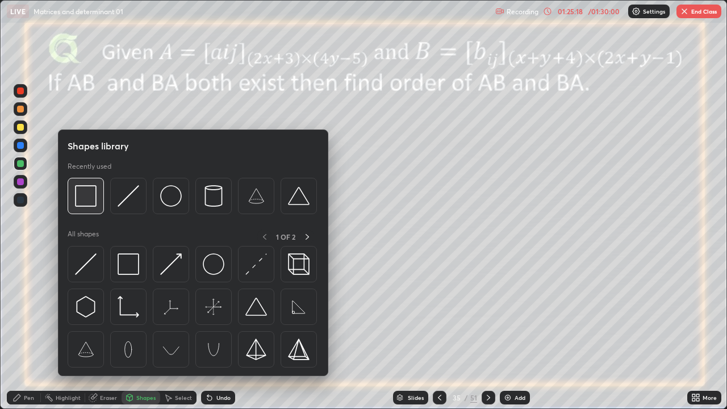
click at [87, 203] on img at bounding box center [86, 196] width 22 height 22
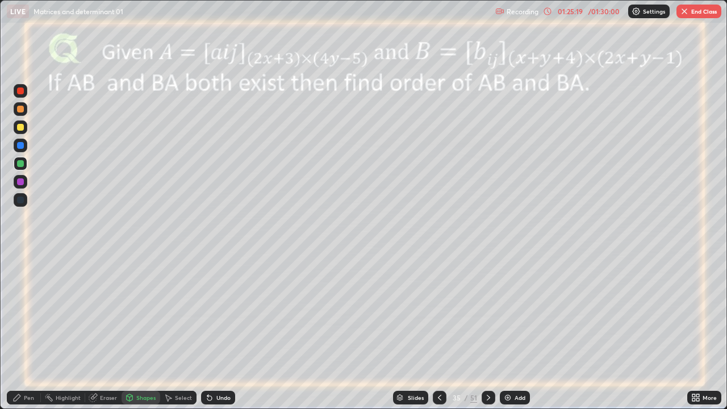
click at [18, 147] on div at bounding box center [20, 145] width 7 height 7
click at [24, 336] on div "Pen" at bounding box center [29, 398] width 10 height 6
click at [416, 336] on div "Slides" at bounding box center [410, 398] width 35 height 14
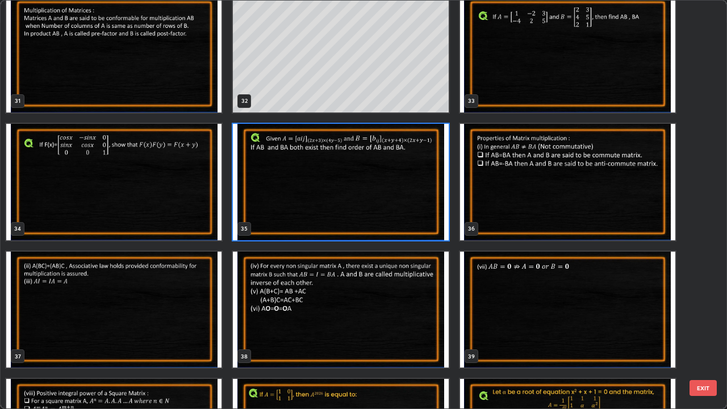
scroll to position [1285, 0]
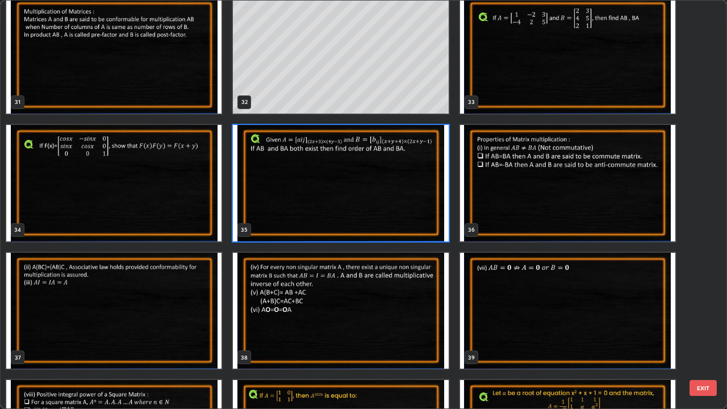
click at [707, 336] on button "EXIT" at bounding box center [703, 388] width 27 height 16
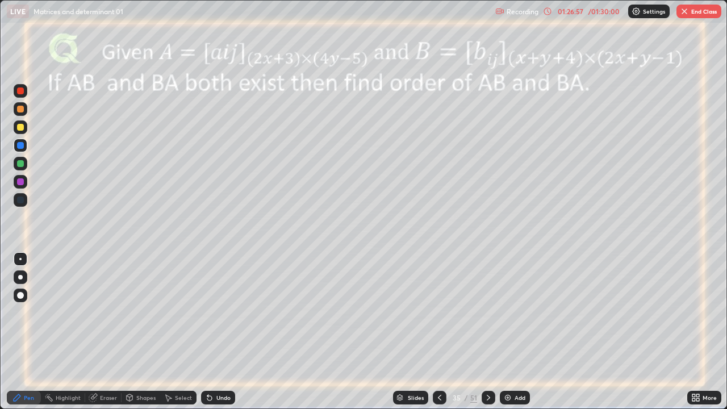
click at [695, 11] on button "End Class" at bounding box center [699, 12] width 45 height 14
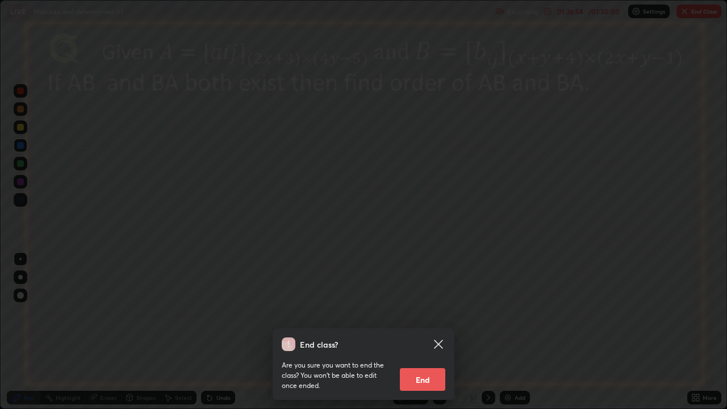
click at [432, 336] on button "End" at bounding box center [422, 379] width 45 height 23
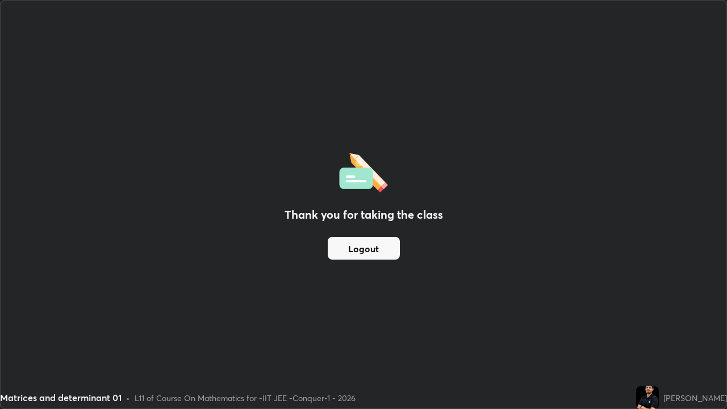
click at [377, 247] on button "Logout" at bounding box center [364, 248] width 72 height 23
